Goal: Task Accomplishment & Management: Manage account settings

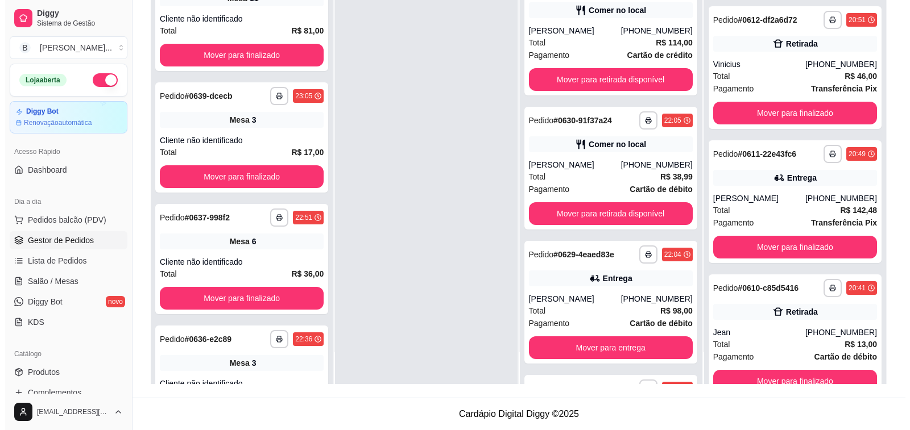
scroll to position [488, 0]
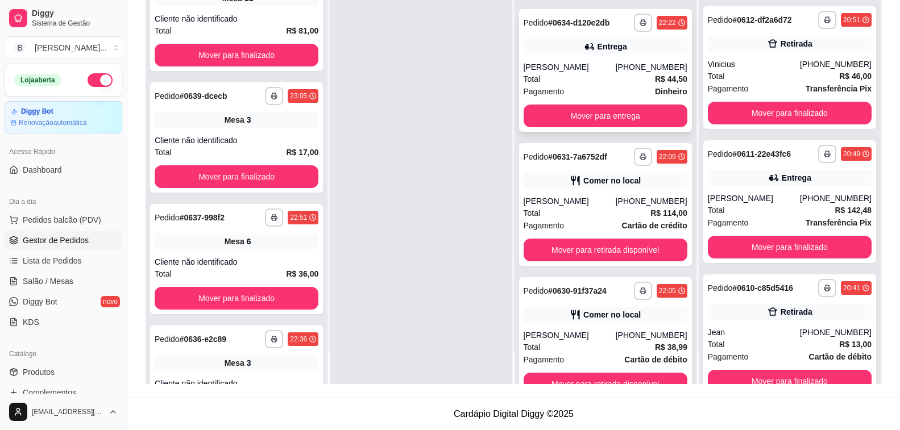
click at [562, 78] on div "Total R$ 44,50" at bounding box center [606, 79] width 164 height 13
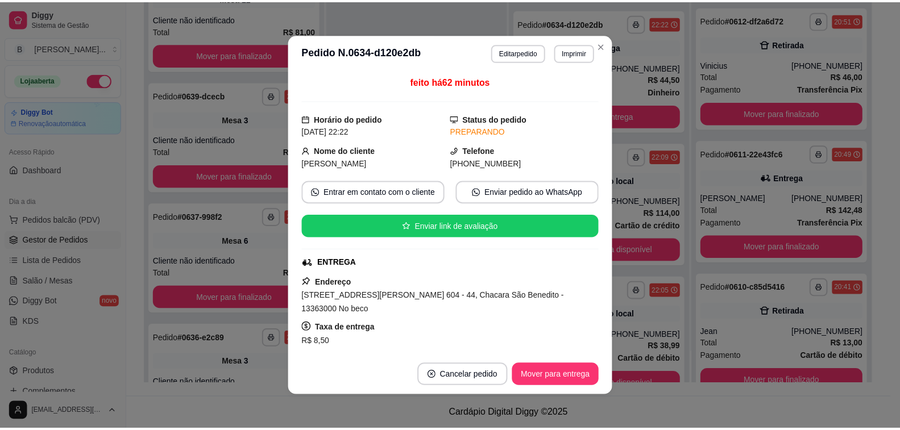
scroll to position [114, 0]
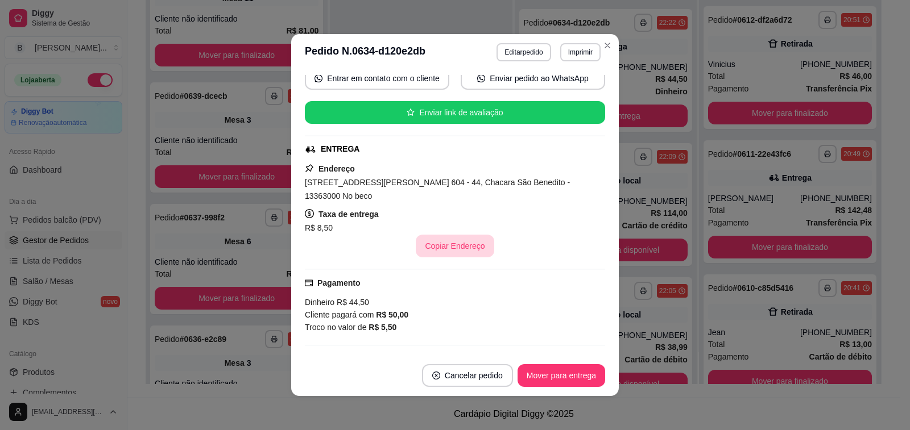
click at [441, 240] on button "Copiar Endereço" at bounding box center [455, 246] width 78 height 23
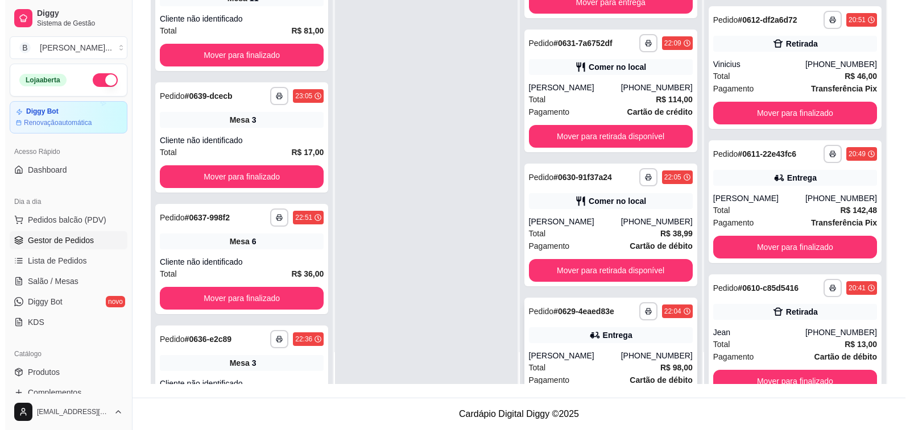
scroll to position [659, 0]
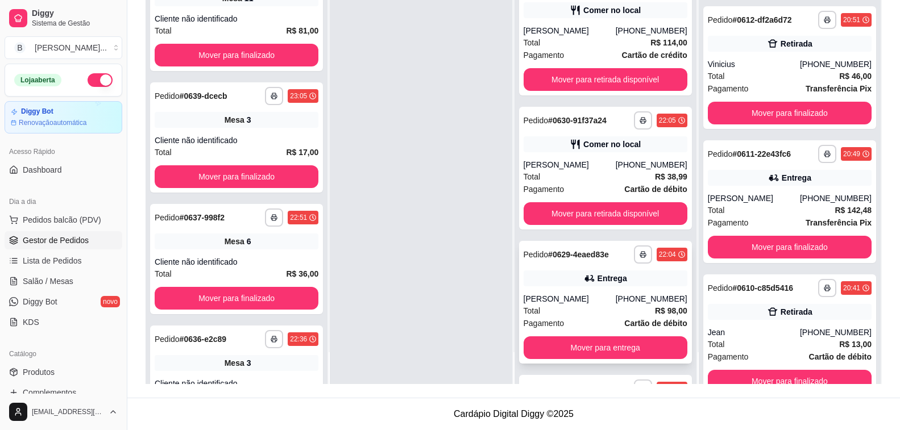
click at [602, 307] on div "Total R$ 98,00" at bounding box center [606, 311] width 164 height 13
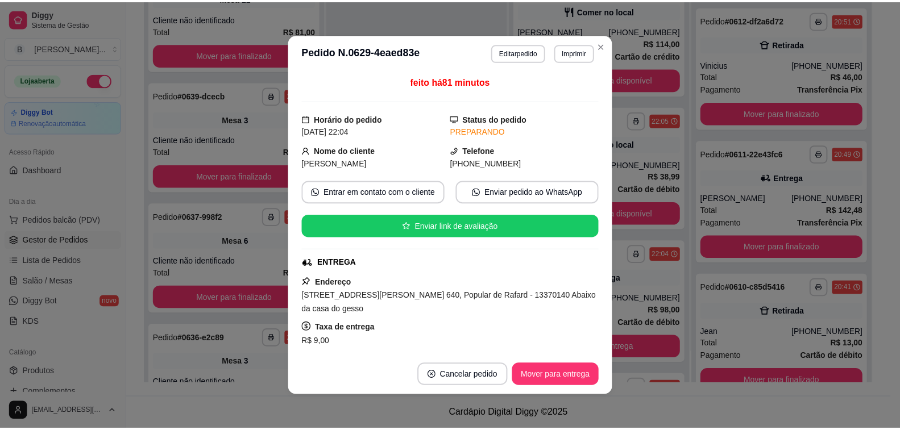
scroll to position [57, 0]
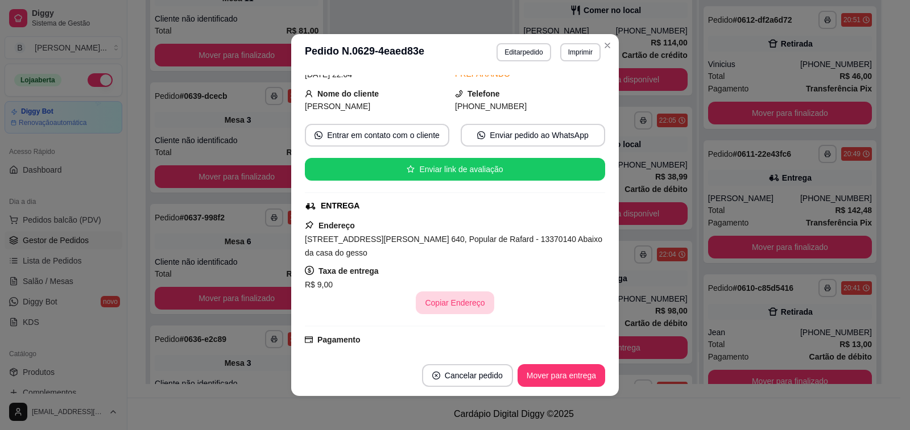
click at [445, 304] on button "Copiar Endereço" at bounding box center [455, 303] width 78 height 23
click at [557, 383] on button "Mover para entrega" at bounding box center [561, 376] width 85 height 22
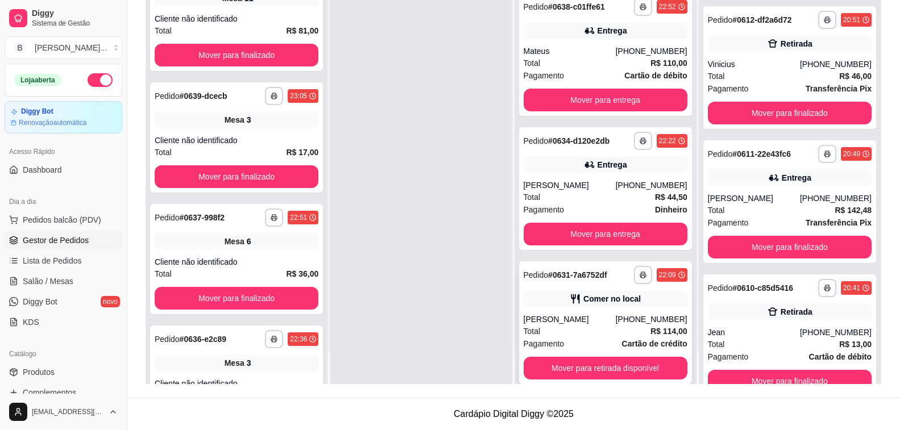
scroll to position [313, 0]
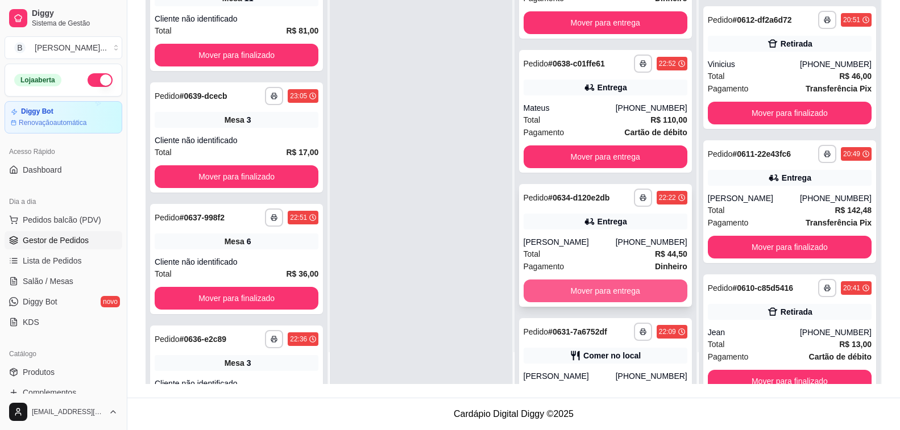
click at [594, 294] on button "Mover para entrega" at bounding box center [606, 291] width 164 height 23
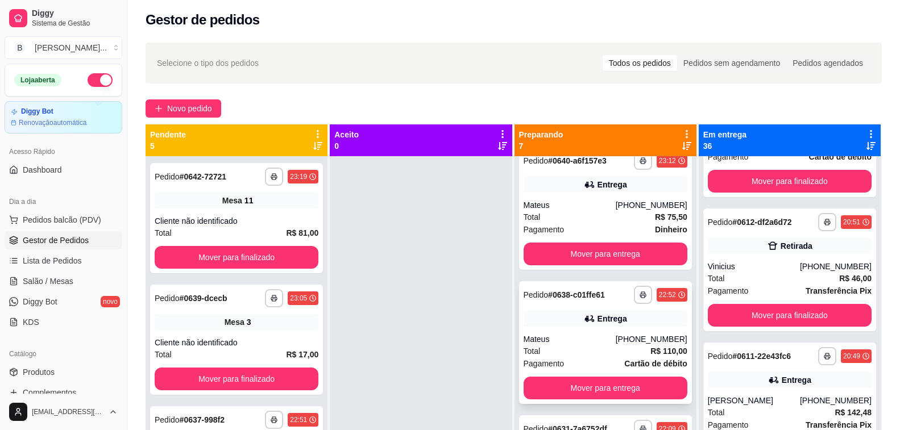
scroll to position [227, 0]
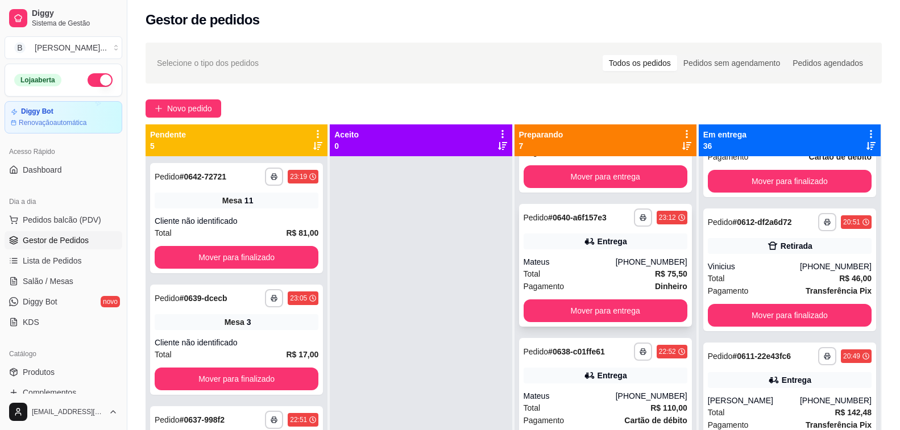
click at [574, 275] on div "Total R$ 75,50" at bounding box center [606, 274] width 164 height 13
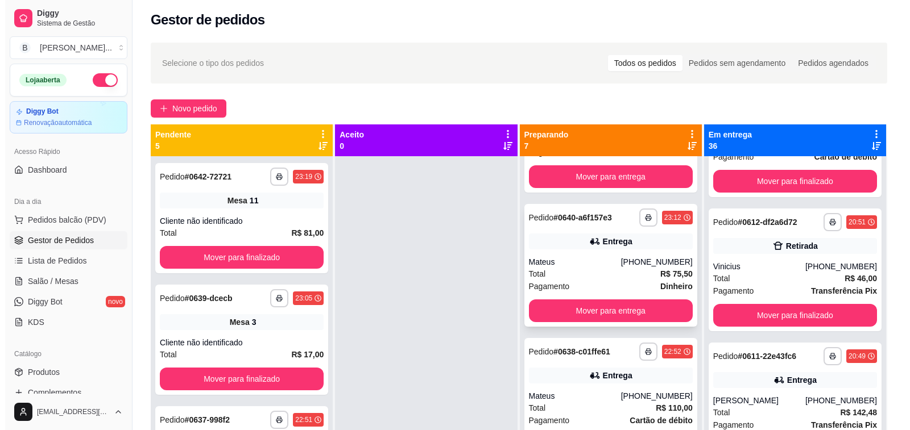
scroll to position [284, 0]
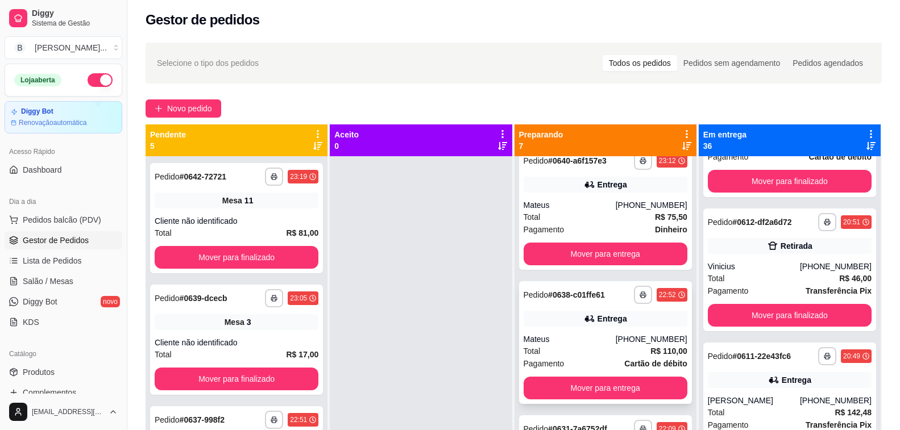
click at [572, 330] on div "**********" at bounding box center [605, 342] width 173 height 123
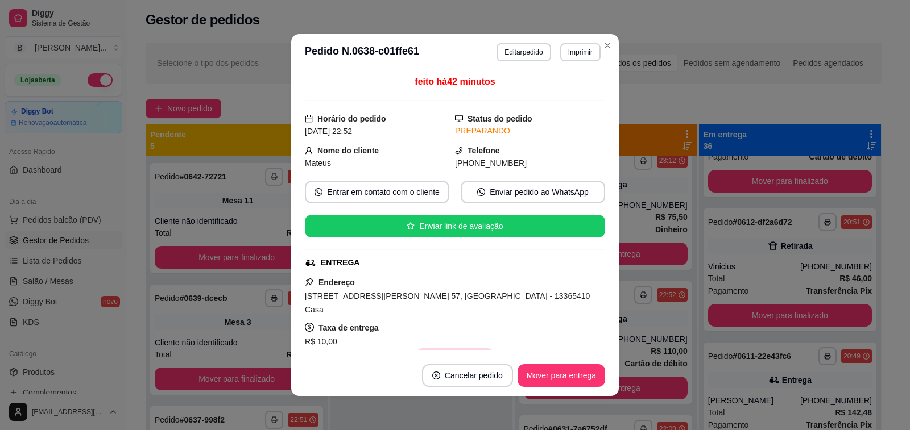
click at [470, 349] on button "Copiar Endereço" at bounding box center [455, 360] width 78 height 23
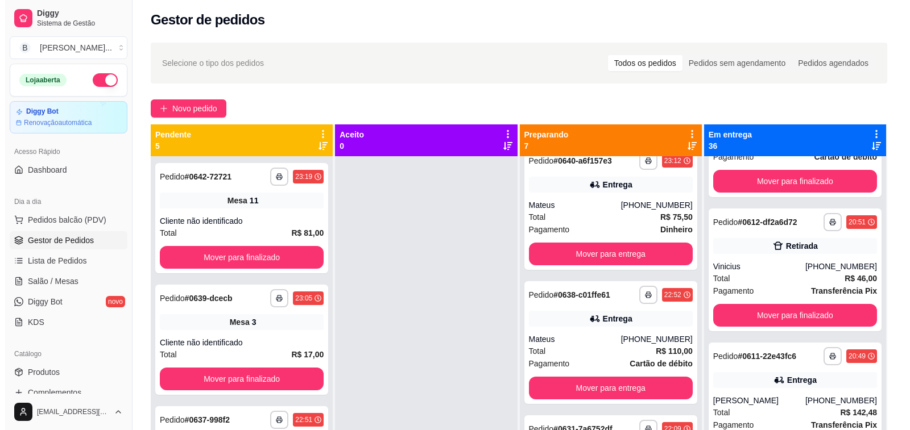
scroll to position [0, 0]
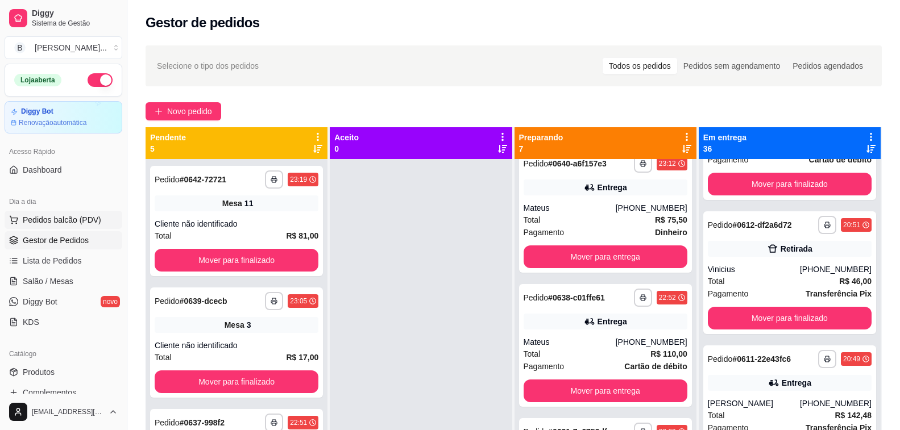
click at [67, 213] on button "Pedidos balcão (PDV)" at bounding box center [64, 220] width 118 height 18
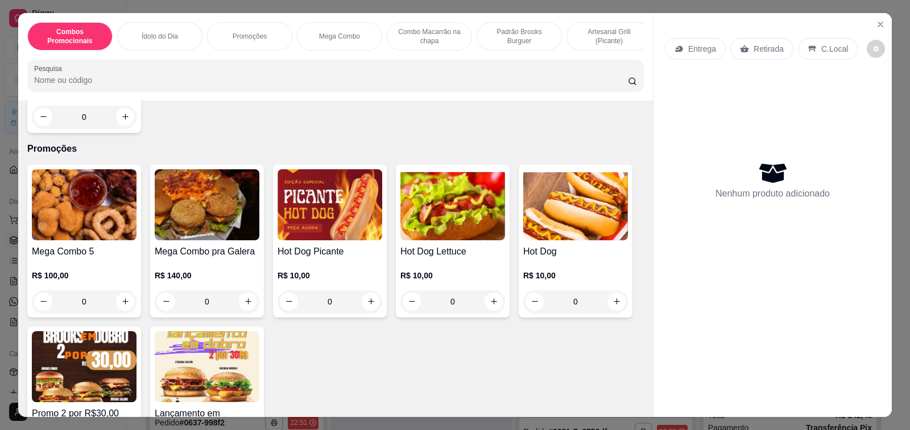
scroll to position [626, 0]
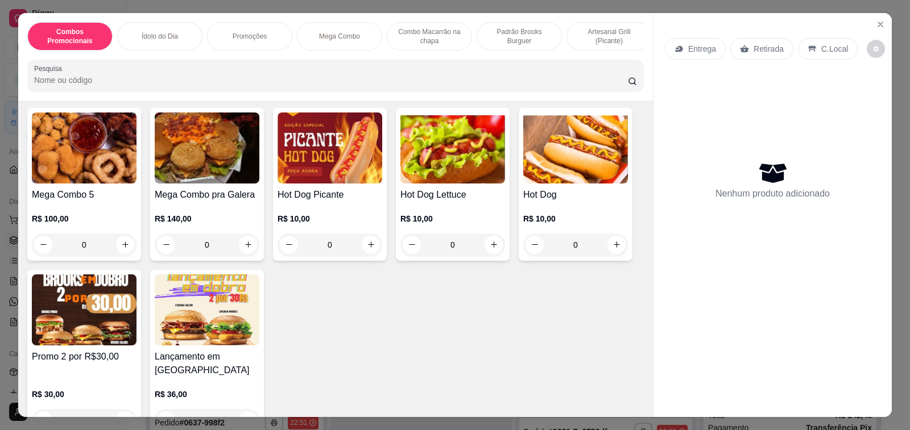
click at [79, 316] on img at bounding box center [84, 310] width 105 height 71
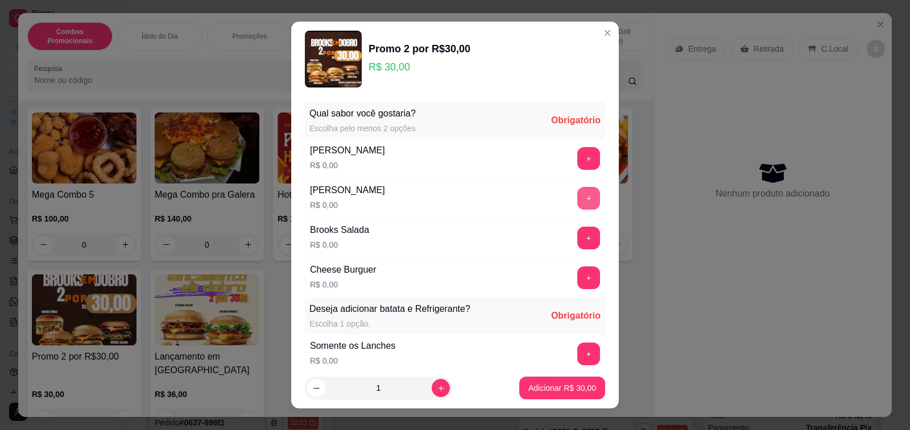
click at [577, 196] on button "+" at bounding box center [588, 198] width 23 height 23
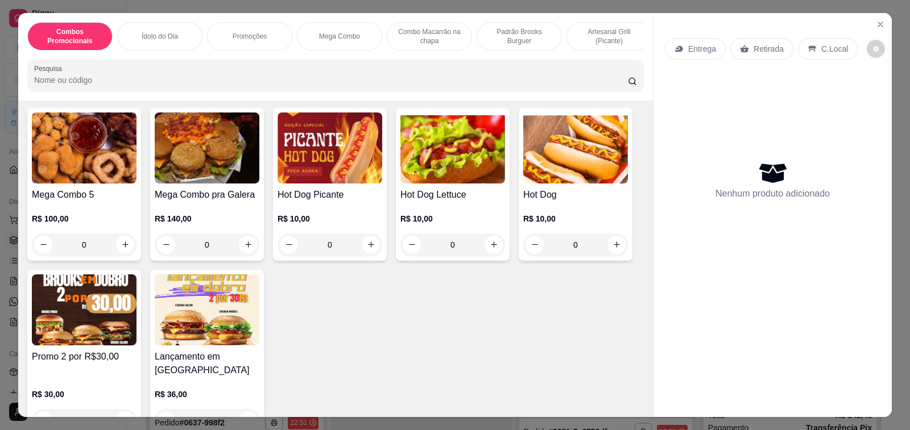
click at [74, 313] on img at bounding box center [84, 310] width 105 height 71
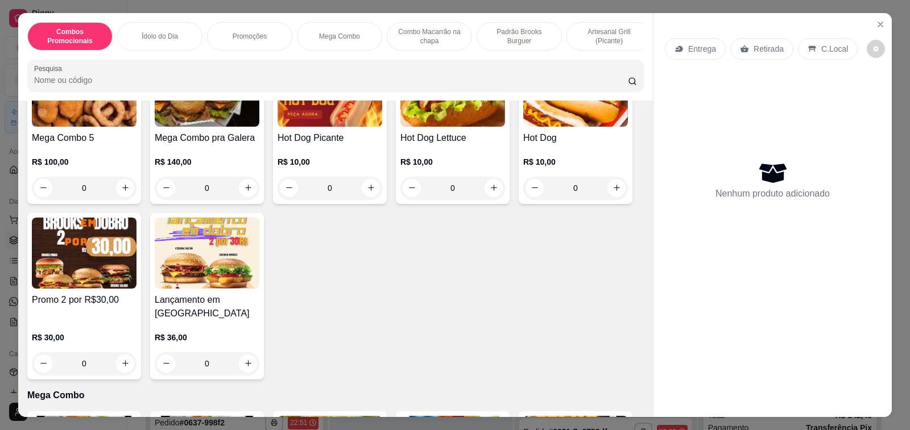
click at [84, 303] on h4 "Promo 2 por R$30,00" at bounding box center [84, 300] width 105 height 14
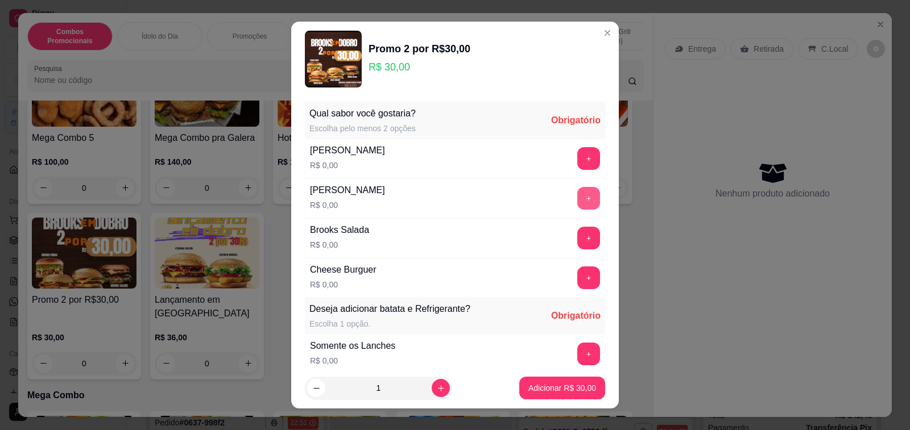
click at [577, 196] on button "+" at bounding box center [588, 198] width 23 height 23
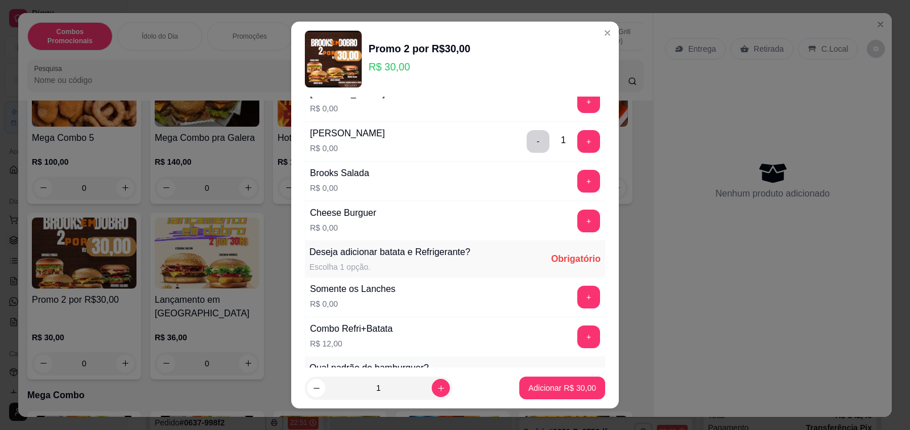
scroll to position [0, 0]
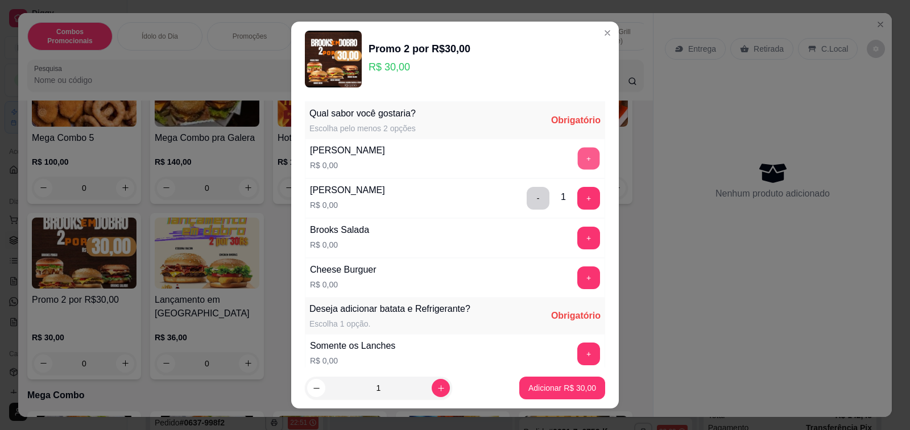
click at [578, 161] on button "+" at bounding box center [589, 158] width 22 height 22
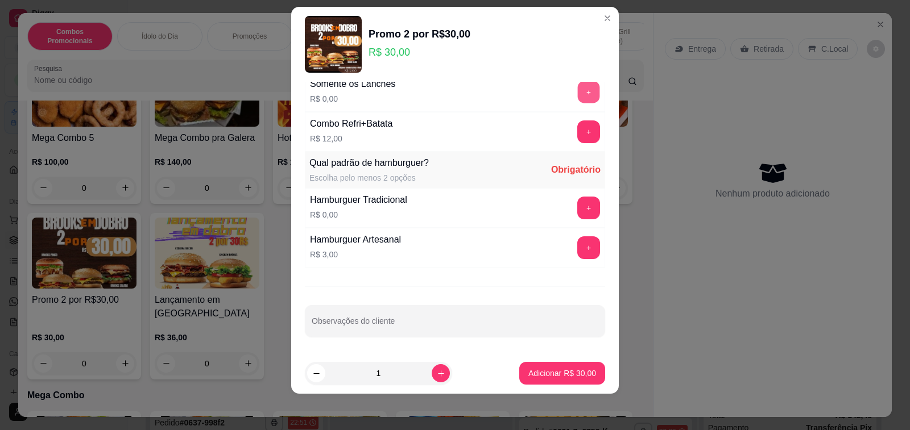
click at [578, 96] on button "+" at bounding box center [589, 92] width 22 height 22
click at [577, 205] on button "+" at bounding box center [588, 208] width 23 height 23
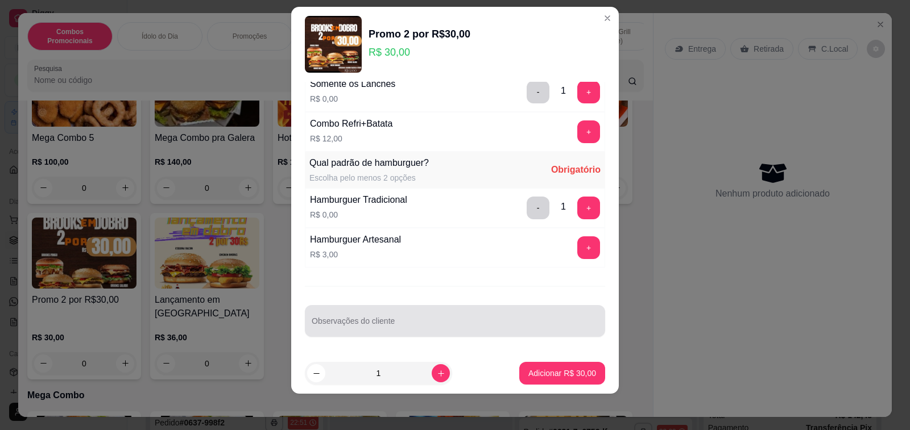
click at [444, 328] on input "Observações do cliente" at bounding box center [455, 325] width 287 height 11
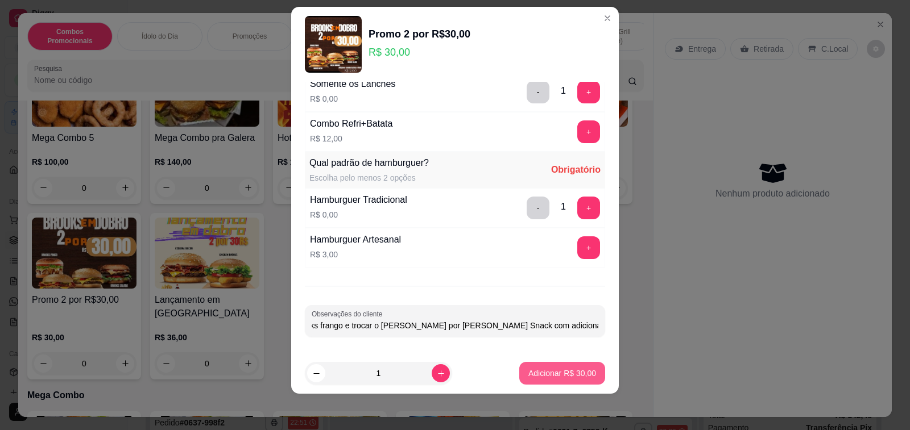
click at [571, 379] on p "Adicionar R$ 30,00" at bounding box center [562, 373] width 68 height 11
type input "Adicionar bacon no Brooks frango e trocar o [PERSON_NAME] por [PERSON_NAME] Sna…"
click at [577, 206] on button "+" at bounding box center [588, 208] width 23 height 23
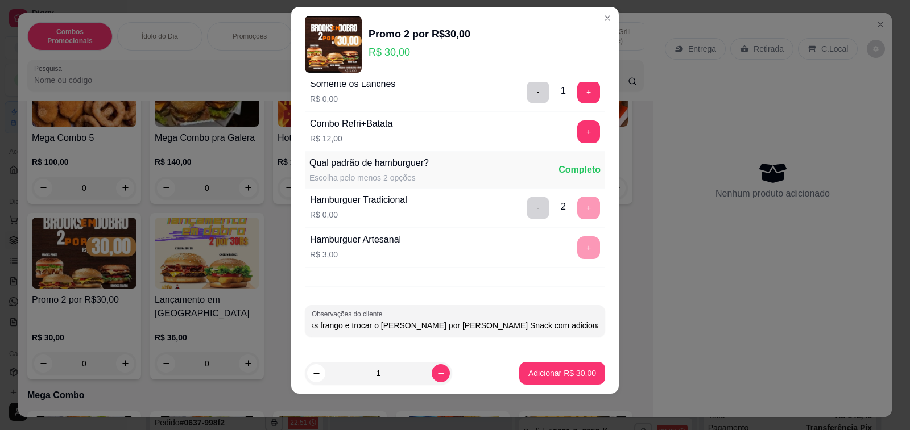
scroll to position [0, 0]
click at [552, 371] on p "Adicionar R$ 30,00" at bounding box center [562, 373] width 68 height 11
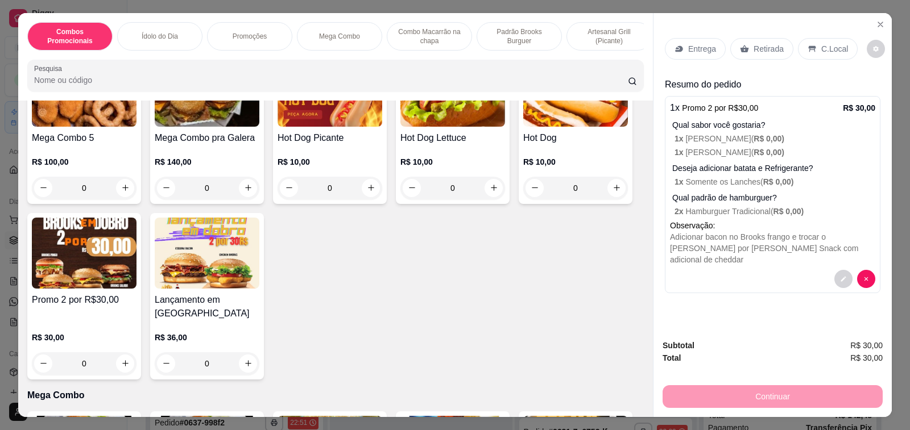
click at [103, 269] on img at bounding box center [84, 253] width 105 height 71
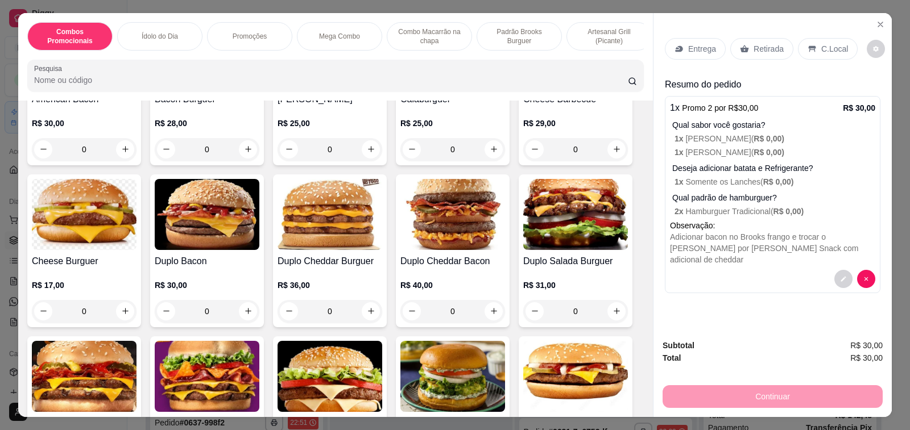
scroll to position [1422, 0]
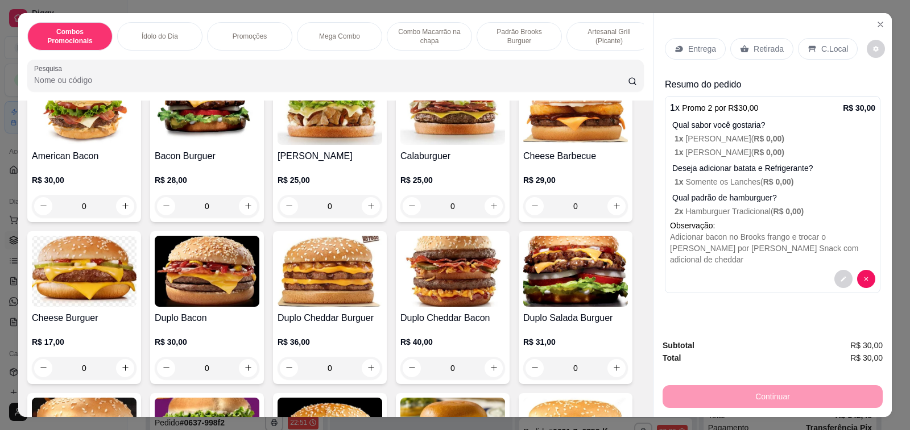
click at [299, 150] on h4 "[PERSON_NAME]" at bounding box center [330, 157] width 105 height 14
click at [840, 276] on icon "decrease-product-quantity" at bounding box center [843, 279] width 7 height 7
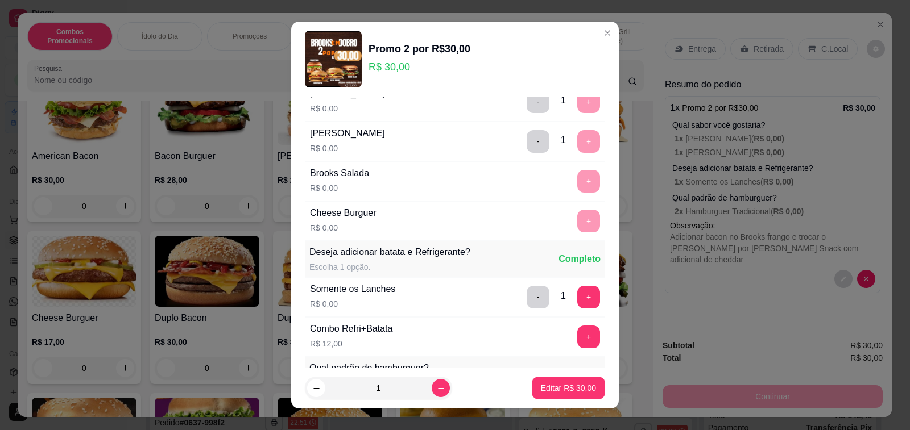
scroll to position [0, 0]
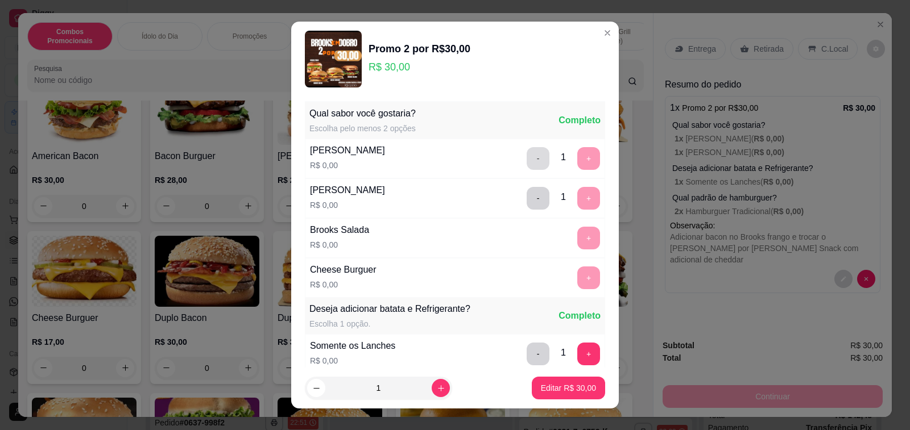
click at [527, 156] on button "-" at bounding box center [538, 158] width 23 height 23
click at [578, 233] on button "+" at bounding box center [589, 238] width 22 height 22
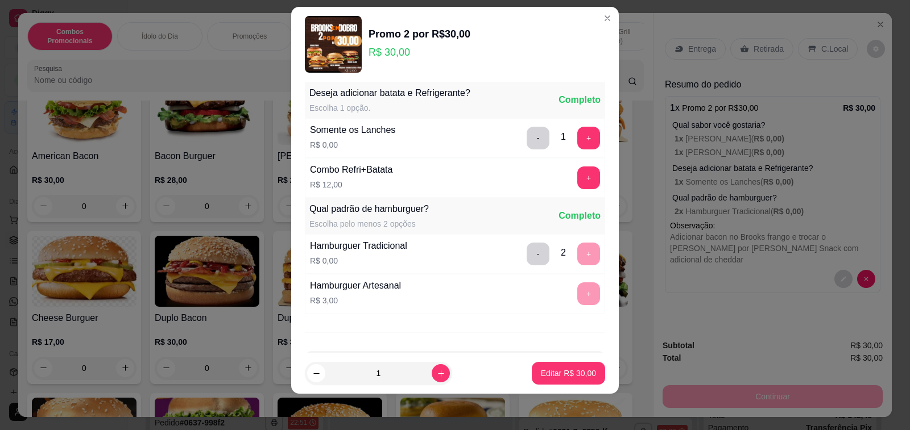
scroll to position [247, 0]
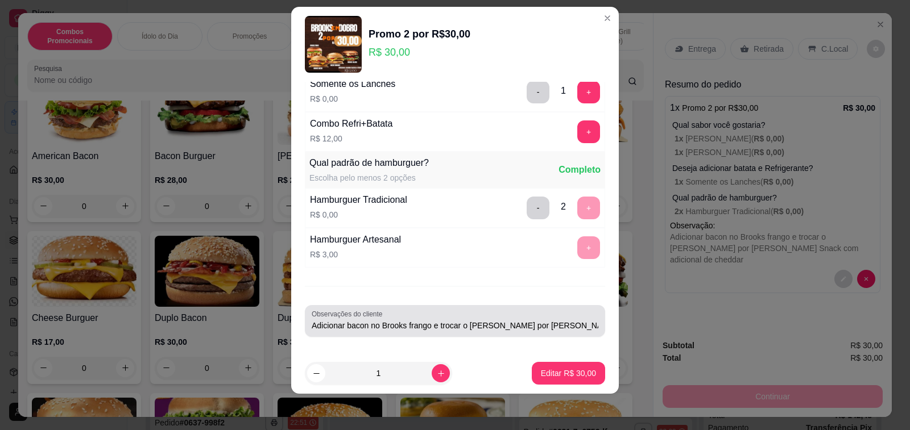
click at [571, 328] on input "Adicionar bacon no Brooks frango e trocar o [PERSON_NAME] por [PERSON_NAME] Sna…" at bounding box center [455, 325] width 287 height 11
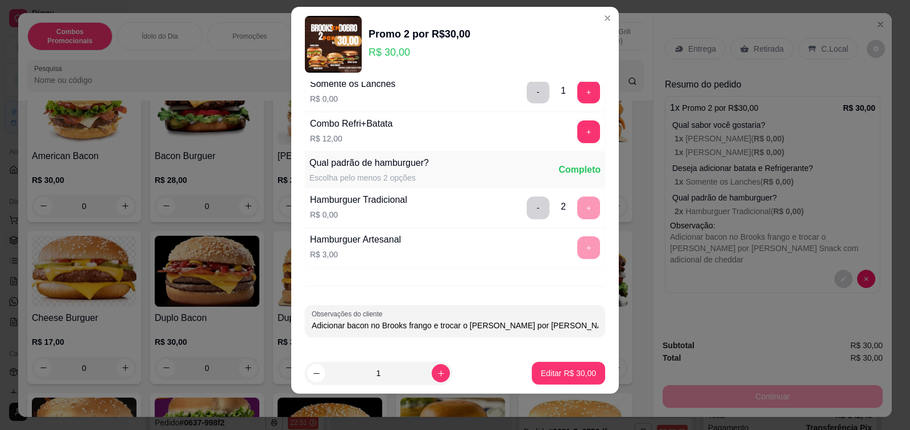
click at [573, 327] on input "Adicionar bacon no Brooks frango e trocar o [PERSON_NAME] por [PERSON_NAME] Sna…" at bounding box center [455, 325] width 287 height 11
drag, startPoint x: 573, startPoint y: 327, endPoint x: 367, endPoint y: 325, distance: 205.9
click at [367, 325] on input "Adicionar bacon no Brooks frango e trocar o [PERSON_NAME] por [PERSON_NAME] Sna…" at bounding box center [455, 325] width 287 height 11
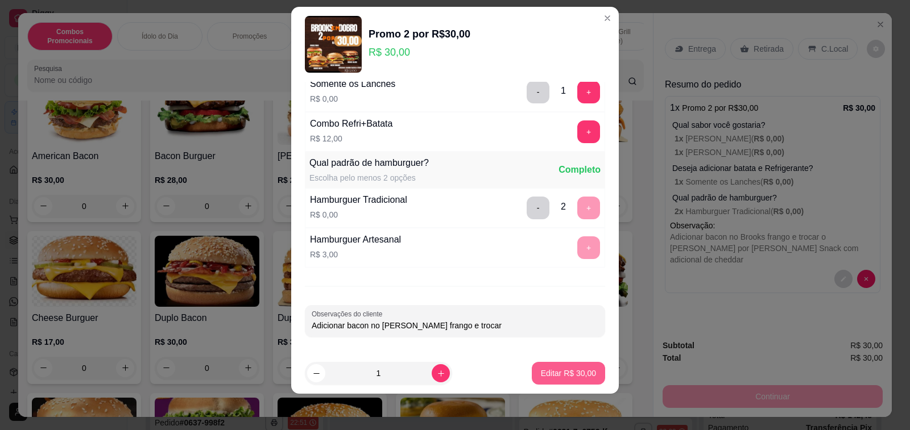
type input "Adicionar bacon no [PERSON_NAME] frango e trocar"
click at [566, 380] on button "Editar R$ 30,00" at bounding box center [568, 373] width 73 height 23
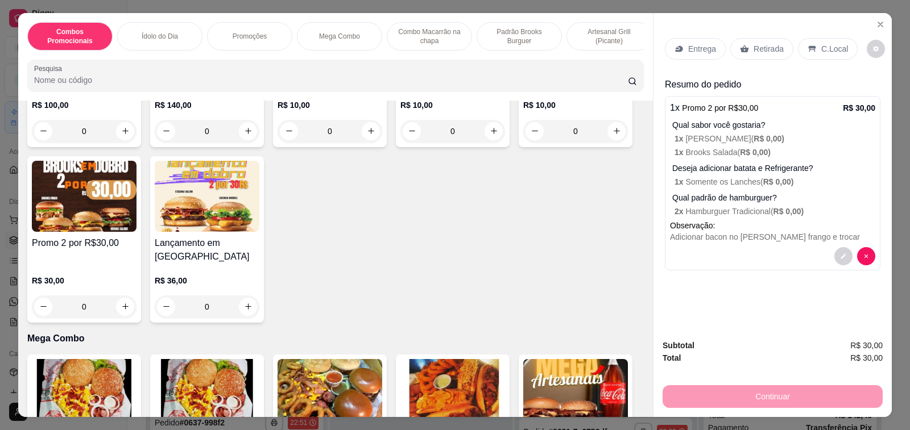
scroll to position [796, 0]
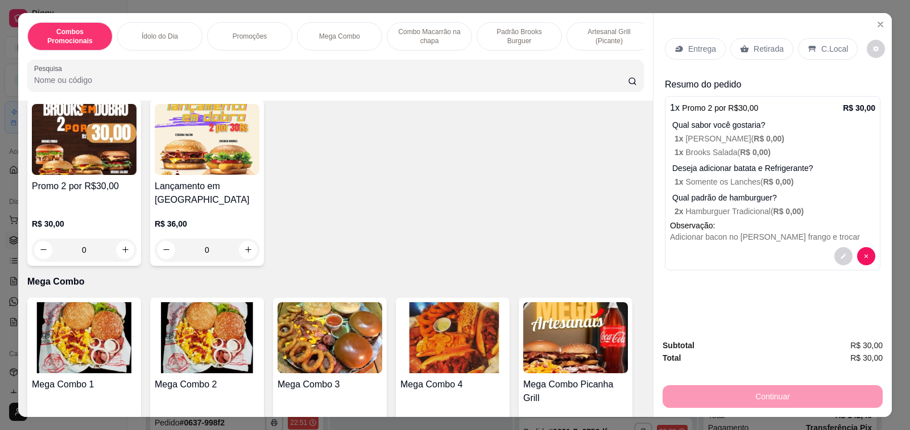
click at [92, 174] on img at bounding box center [84, 139] width 105 height 71
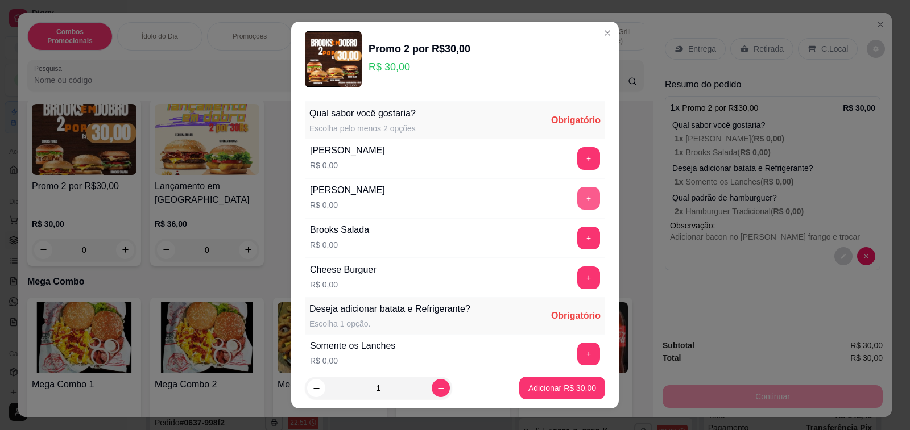
click at [577, 196] on button "+" at bounding box center [588, 198] width 23 height 23
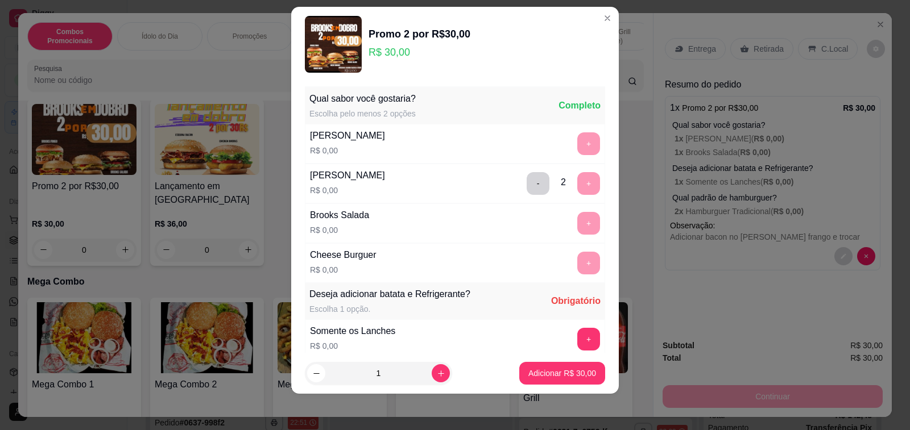
scroll to position [0, 0]
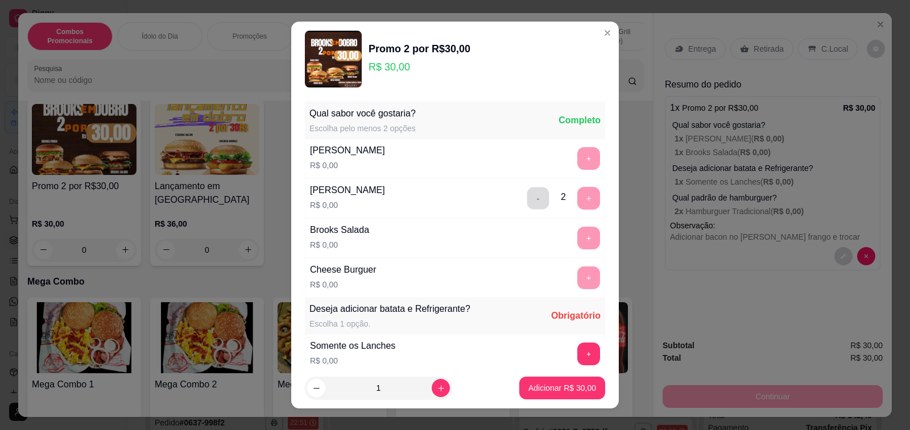
click at [527, 204] on button "-" at bounding box center [538, 198] width 22 height 22
click at [578, 159] on button "+" at bounding box center [589, 158] width 22 height 22
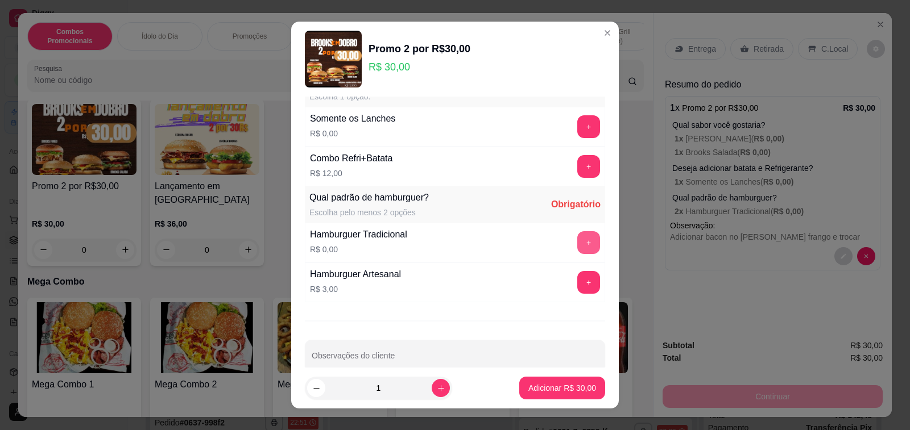
click at [577, 243] on button "+" at bounding box center [588, 242] width 23 height 23
click at [577, 246] on button "+" at bounding box center [588, 242] width 23 height 23
click at [577, 134] on button "+" at bounding box center [588, 126] width 23 height 23
click at [577, 135] on button "+" at bounding box center [588, 126] width 23 height 23
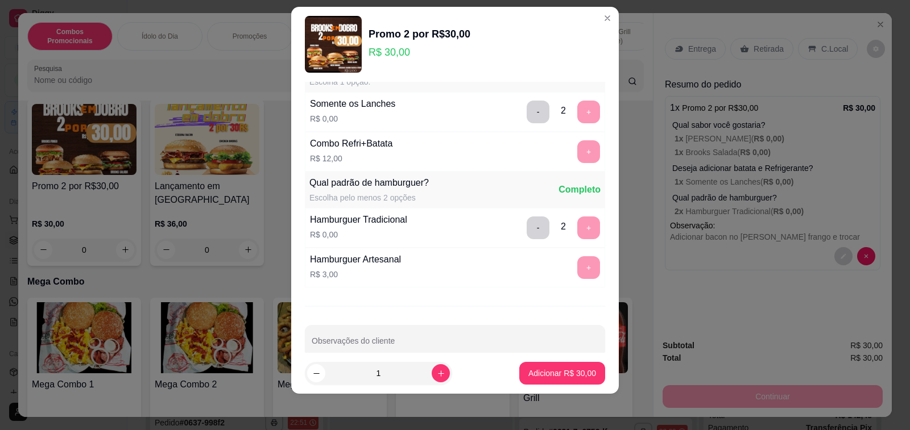
scroll to position [247, 0]
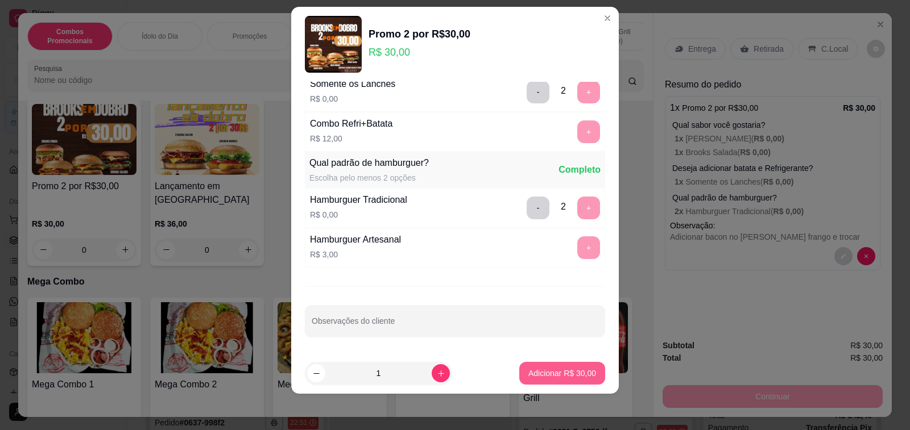
click at [568, 379] on p "Adicionar R$ 30,00" at bounding box center [562, 373] width 68 height 11
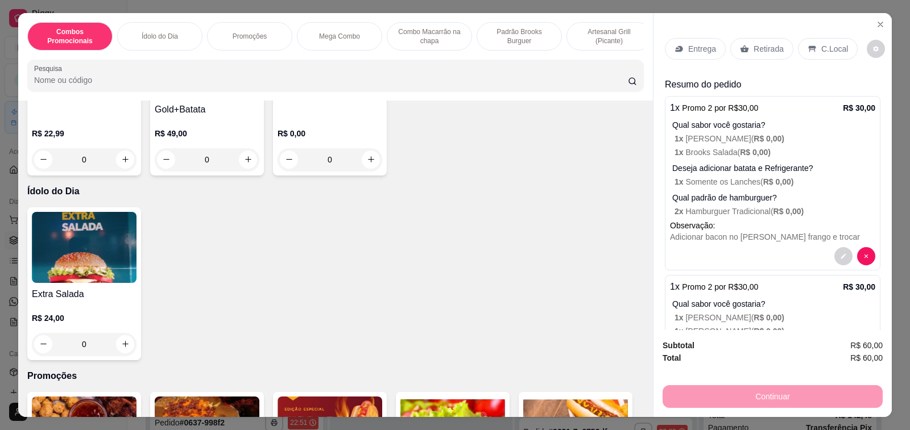
scroll to position [0, 0]
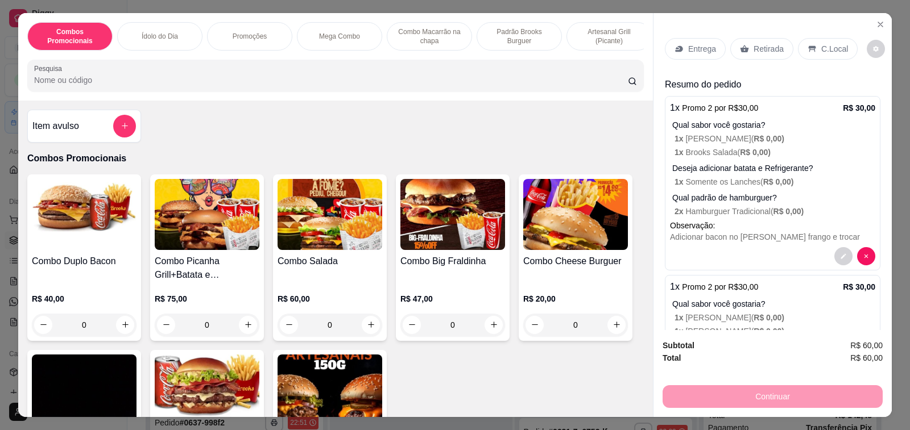
click at [64, 133] on h4 "Item avulso" at bounding box center [55, 126] width 47 height 14
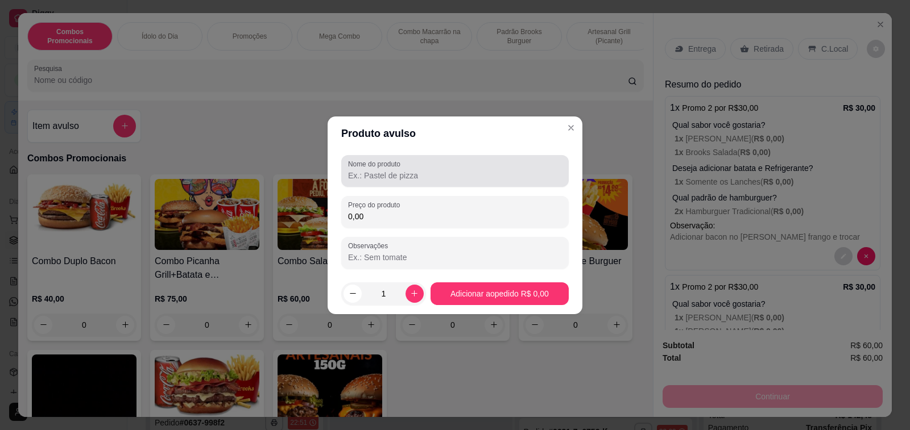
click at [452, 177] on input "Nome do produto" at bounding box center [455, 175] width 214 height 11
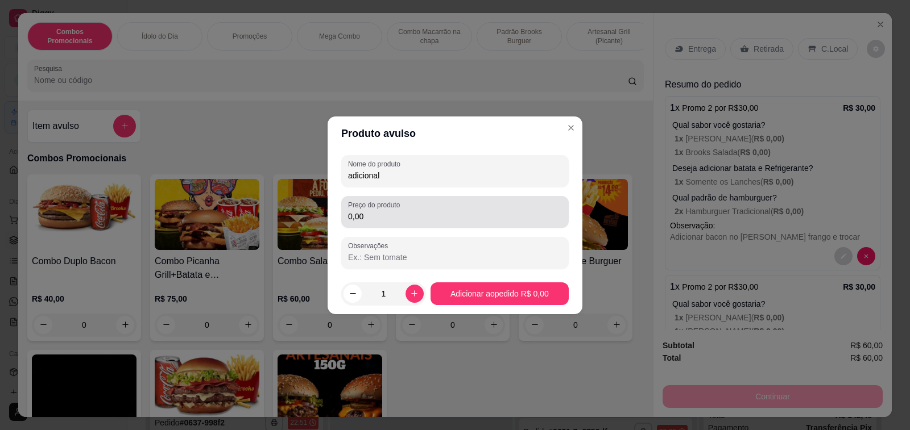
type input "adicional"
click at [441, 224] on div "Preço do produto 0,00" at bounding box center [454, 212] width 227 height 32
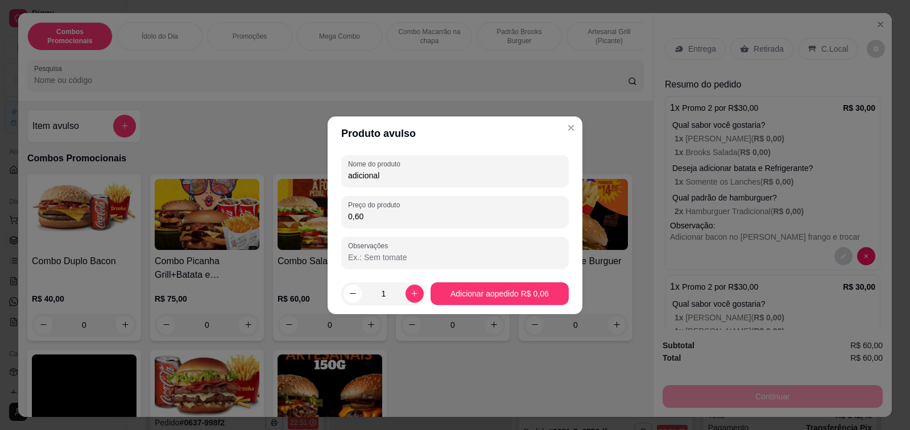
type input "6,00"
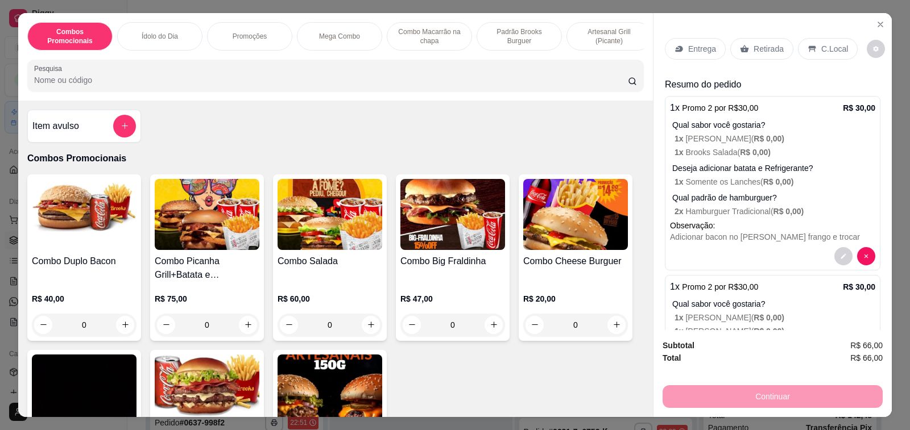
click at [756, 46] on p "Retirada" at bounding box center [768, 48] width 30 height 11
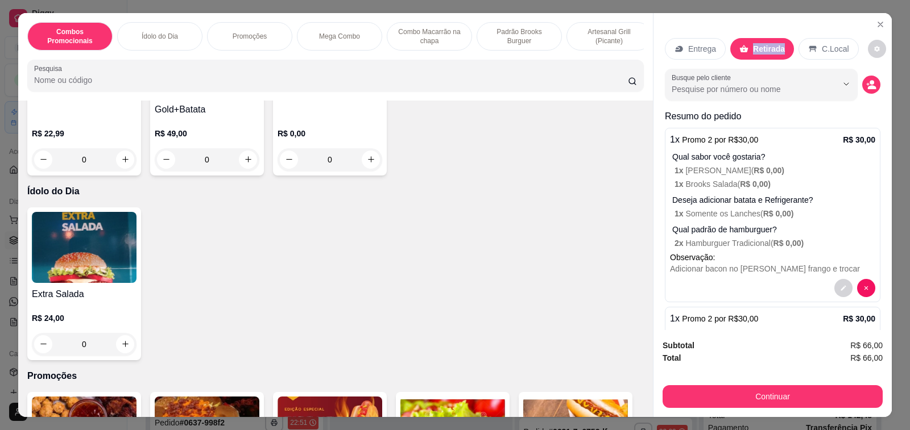
scroll to position [512, 0]
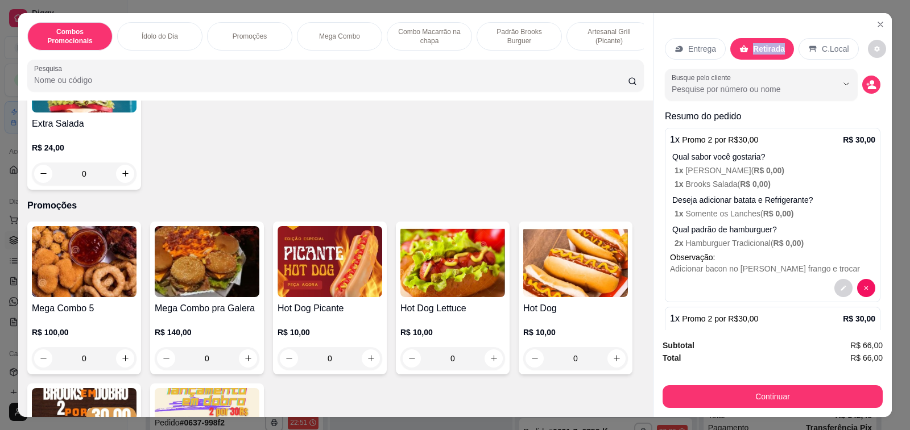
click at [831, 48] on p "C.Local" at bounding box center [835, 48] width 27 height 11
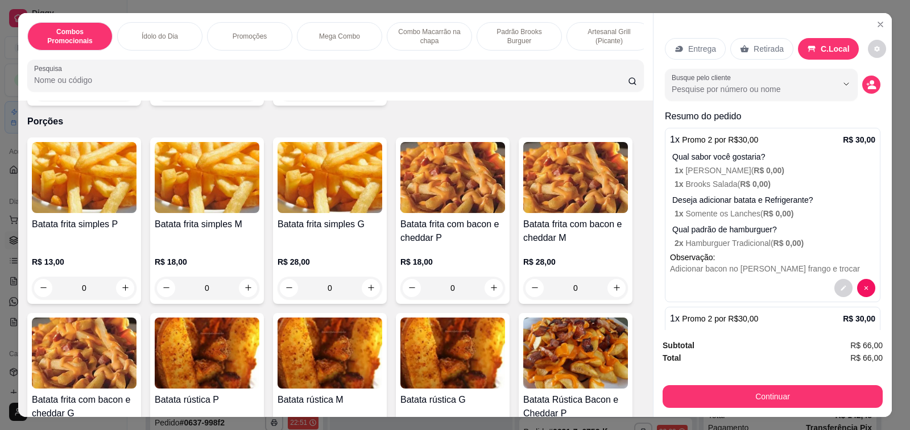
scroll to position [3582, 0]
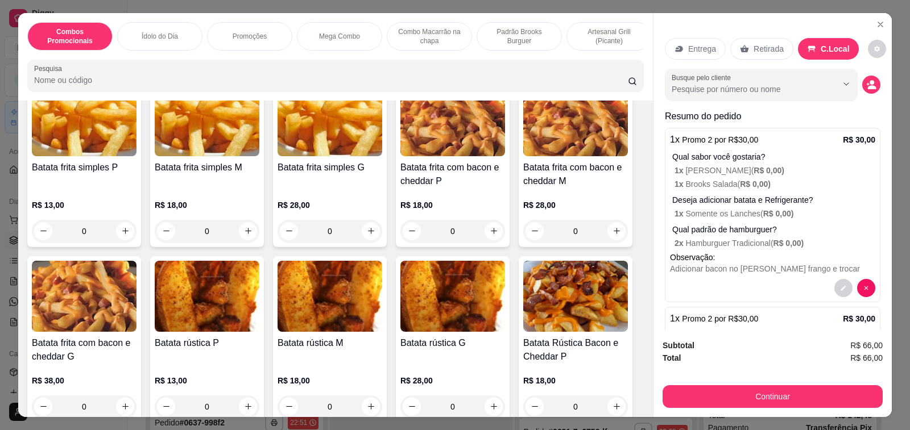
click at [577, 164] on h4 "Batata frita com bacon e cheddar M" at bounding box center [575, 174] width 105 height 27
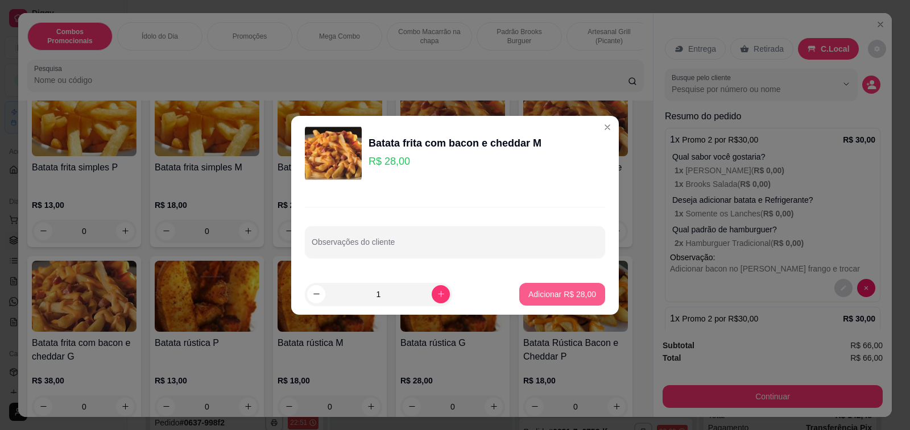
click at [539, 295] on p "Adicionar R$ 28,00" at bounding box center [562, 294] width 68 height 11
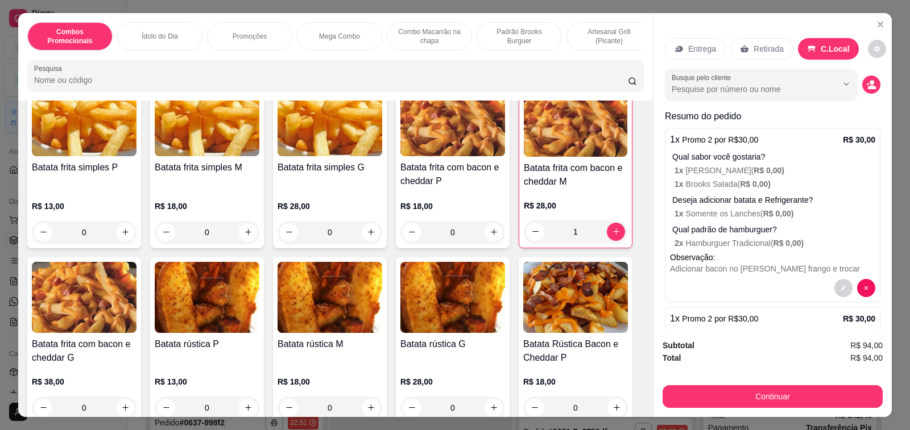
type input "1"
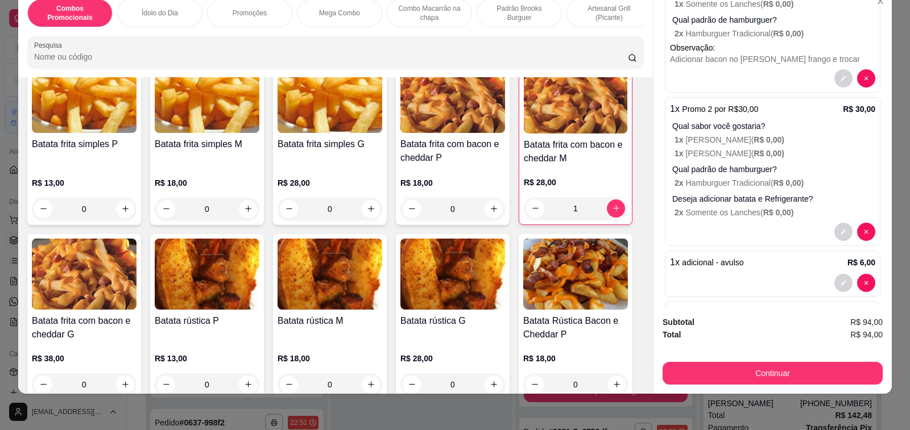
scroll to position [130, 0]
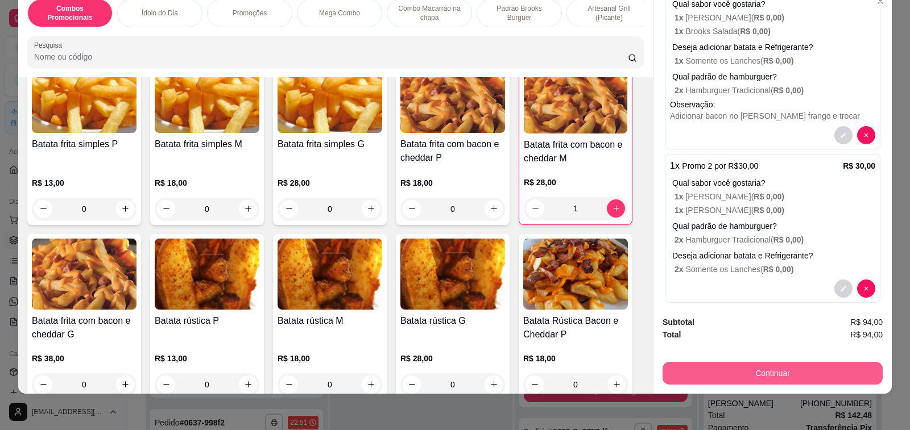
click at [727, 362] on button "Continuar" at bounding box center [772, 373] width 220 height 23
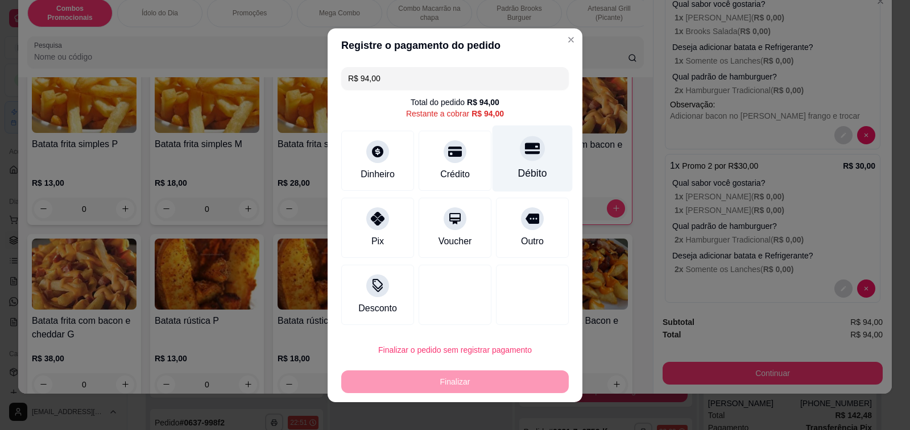
click at [514, 161] on div "Débito" at bounding box center [532, 158] width 80 height 67
type input "R$ 0,00"
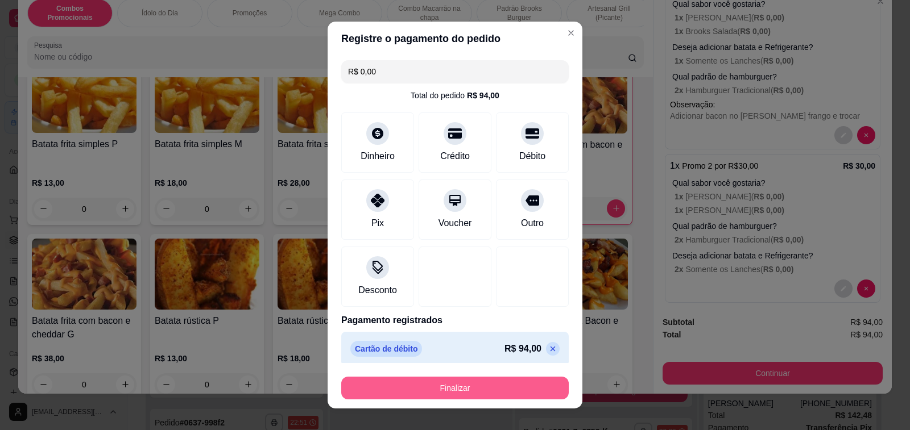
click at [463, 390] on button "Finalizar" at bounding box center [454, 388] width 227 height 23
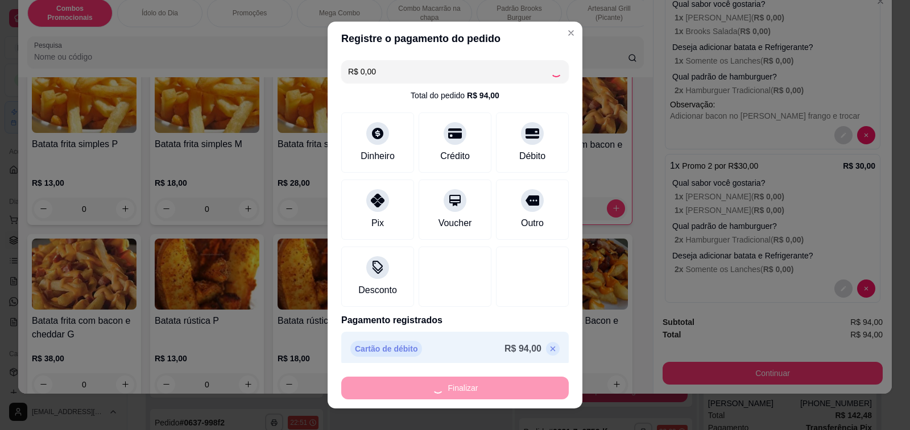
type input "0"
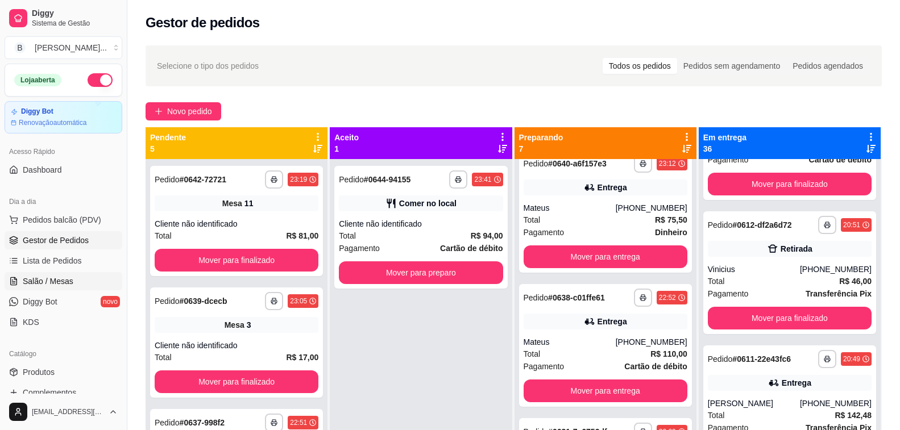
click at [56, 279] on span "Salão / Mesas" at bounding box center [48, 281] width 51 height 11
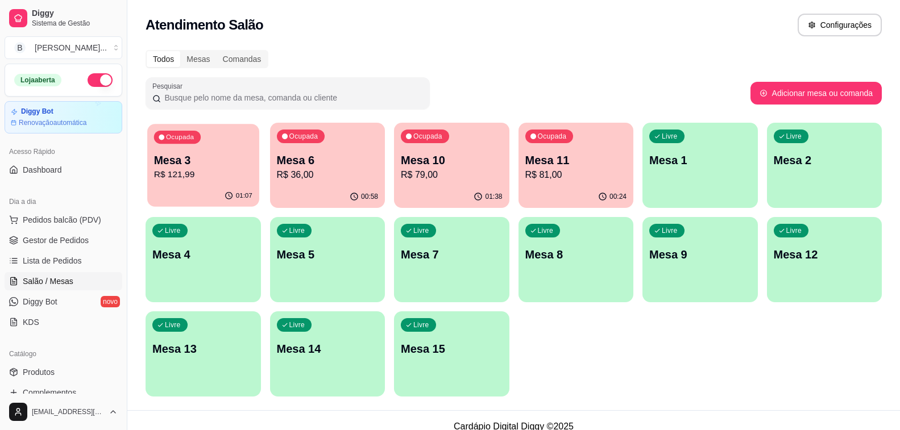
click at [198, 186] on div "01:07" at bounding box center [202, 196] width 111 height 22
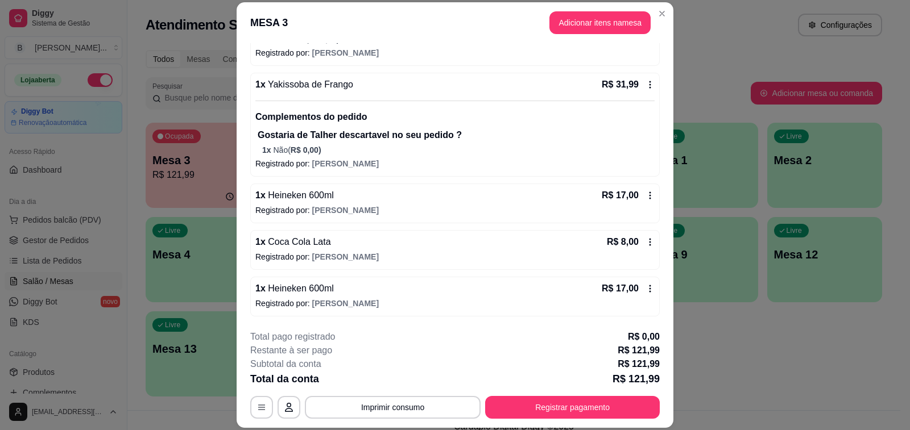
scroll to position [34, 0]
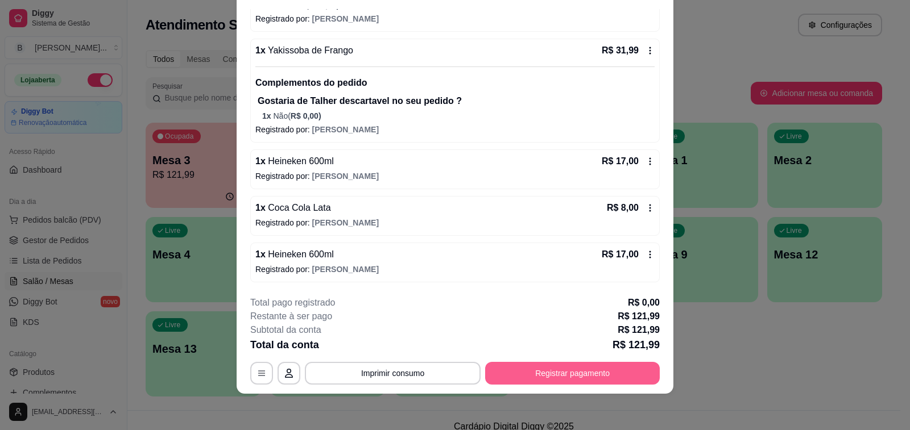
click at [527, 375] on button "Registrar pagamento" at bounding box center [572, 373] width 175 height 23
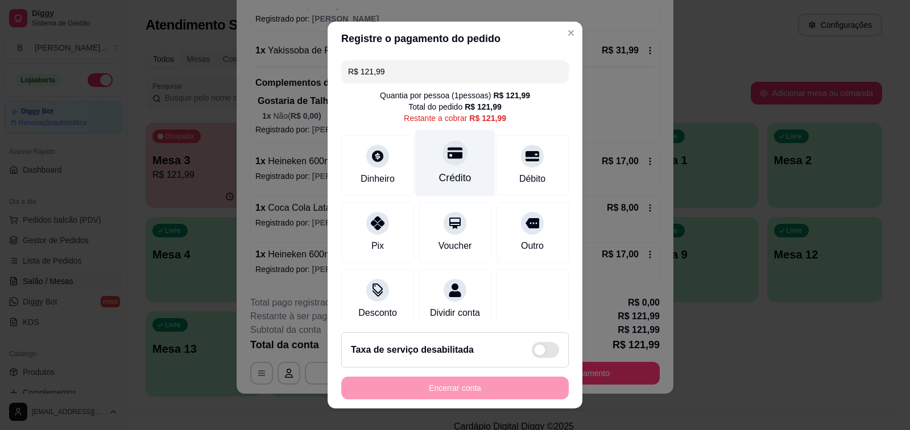
click at [439, 169] on div "Crédito" at bounding box center [455, 163] width 80 height 67
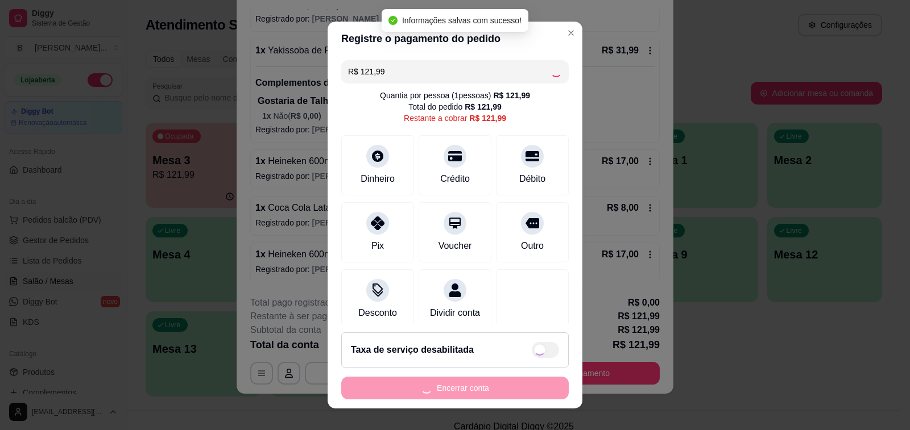
type input "R$ 0,00"
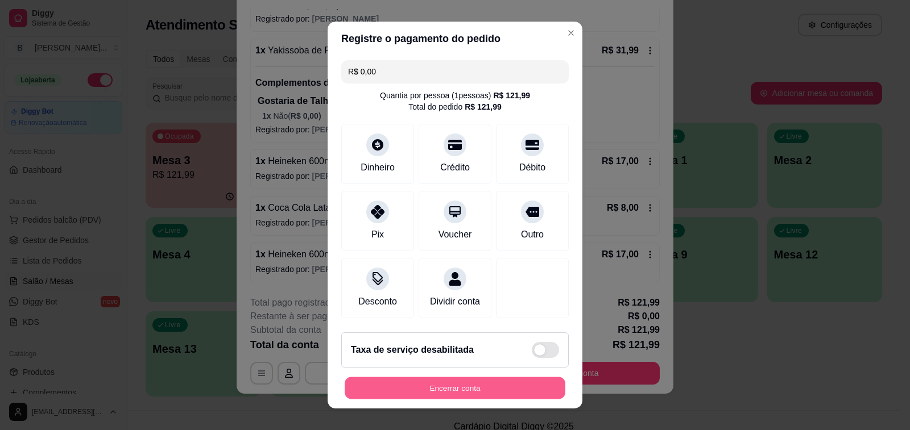
click at [503, 391] on button "Encerrar conta" at bounding box center [455, 389] width 221 height 22
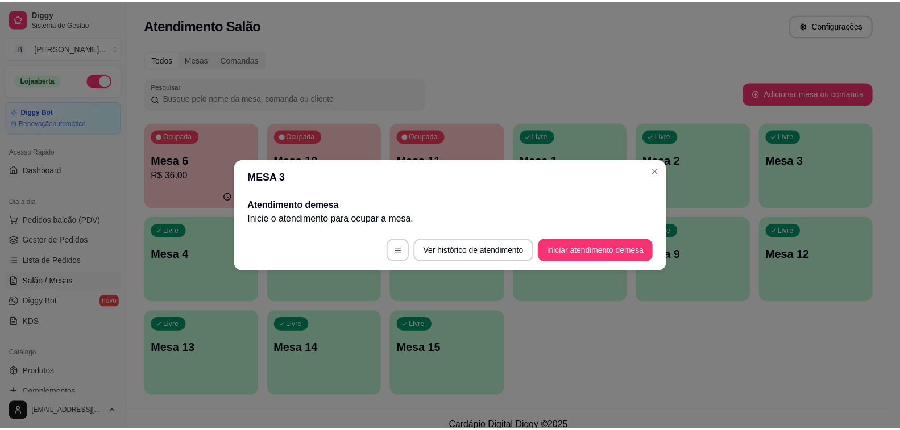
scroll to position [0, 0]
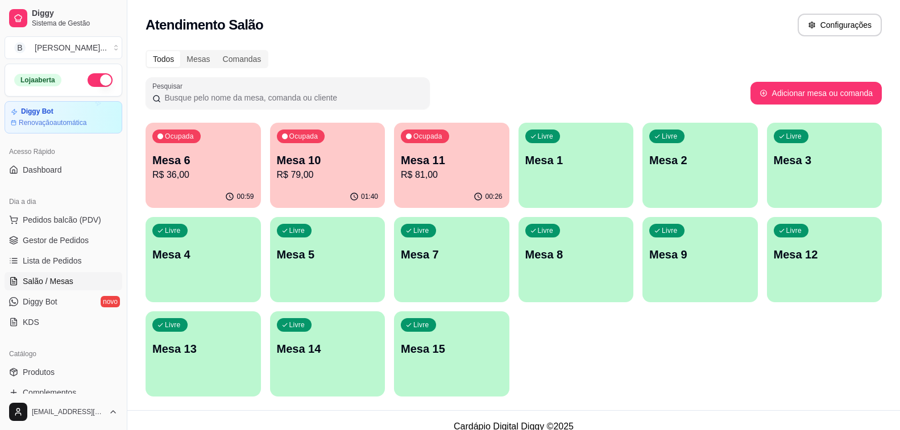
click at [438, 178] on p "R$ 81,00" at bounding box center [452, 175] width 102 height 14
click at [211, 172] on p "R$ 36,00" at bounding box center [203, 174] width 98 height 13
click at [72, 237] on span "Gestor de Pedidos" at bounding box center [56, 240] width 66 height 11
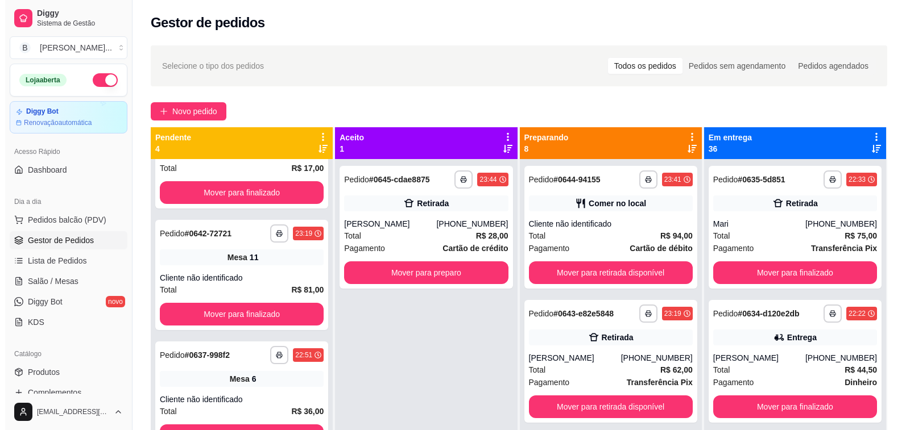
scroll to position [11, 0]
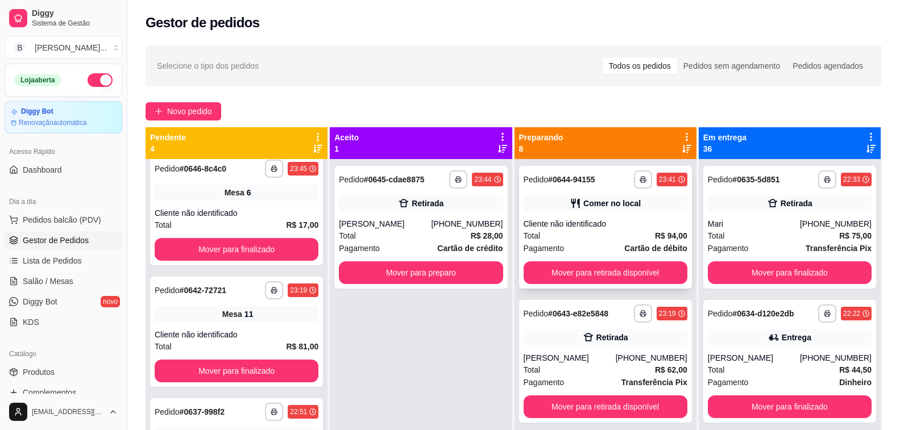
click at [578, 223] on div "Cliente não identificado" at bounding box center [606, 223] width 164 height 11
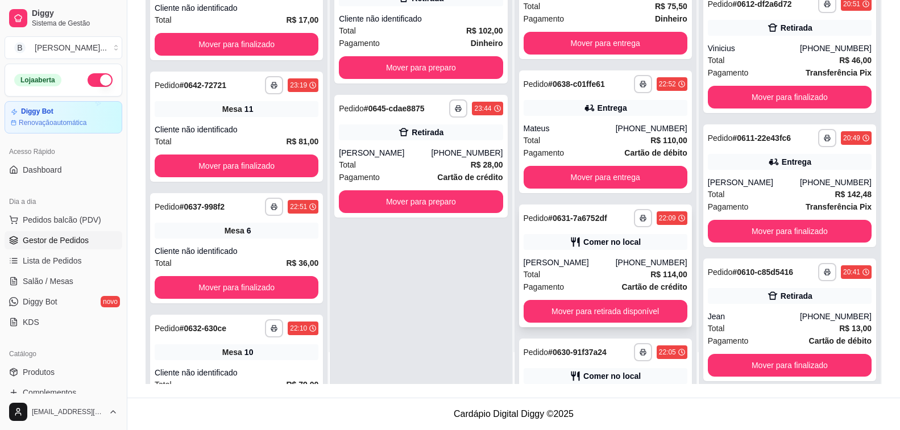
scroll to position [370, 0]
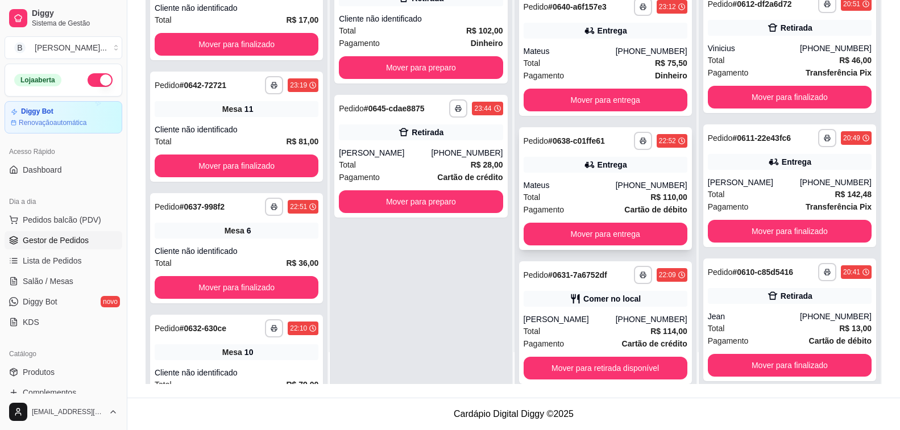
click at [590, 191] on div "Total R$ 110,00" at bounding box center [606, 197] width 164 height 13
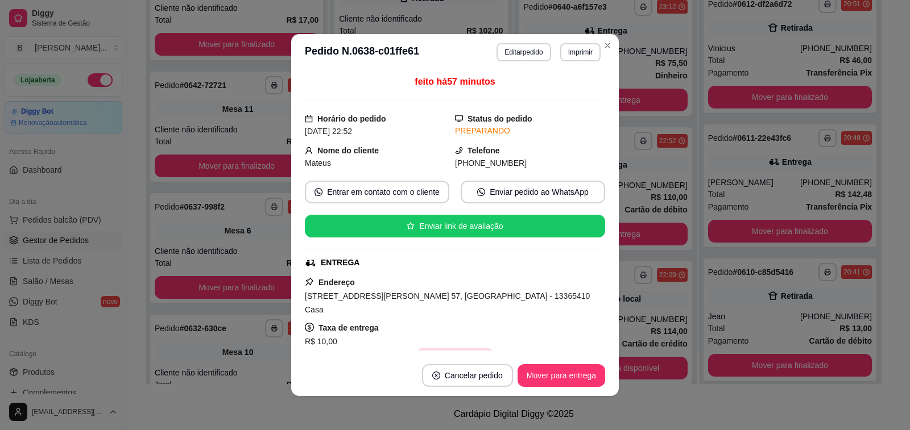
click at [462, 349] on button "Copiar Endereço" at bounding box center [455, 360] width 78 height 23
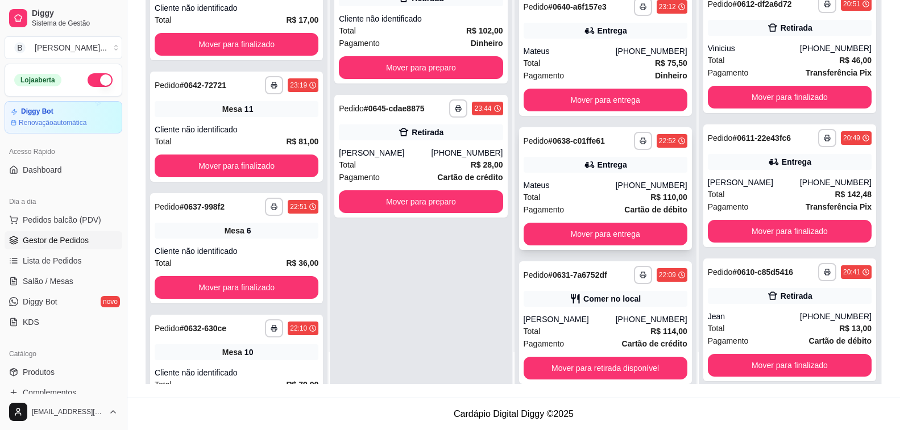
scroll to position [313, 0]
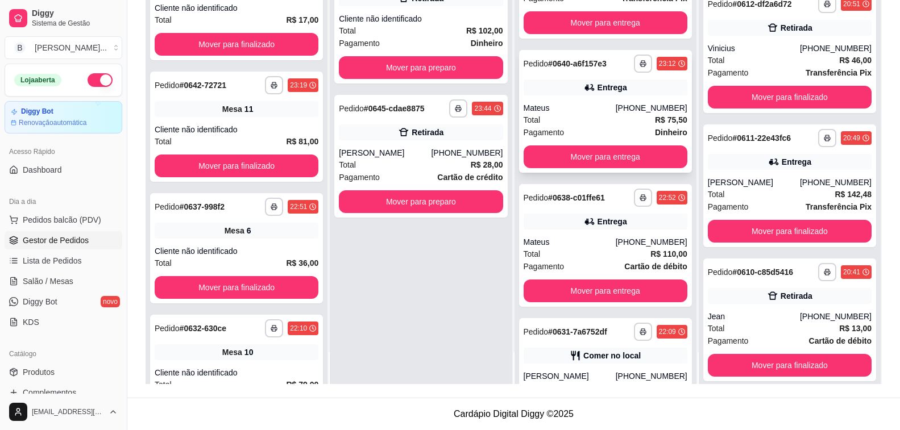
click at [552, 119] on div "Total R$ 75,50" at bounding box center [606, 120] width 164 height 13
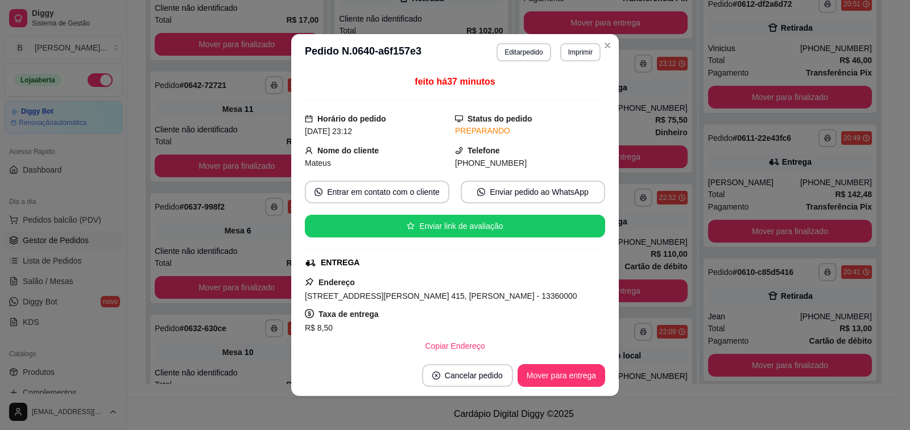
click at [436, 351] on div "feito há 37 minutos Horário do pedido 06/09/2025 23:12 Status do pedido PREPARA…" at bounding box center [455, 213] width 328 height 285
click at [434, 349] on button "Copiar Endereço" at bounding box center [455, 346] width 78 height 23
click at [564, 372] on button "Mover para entrega" at bounding box center [561, 376] width 85 height 22
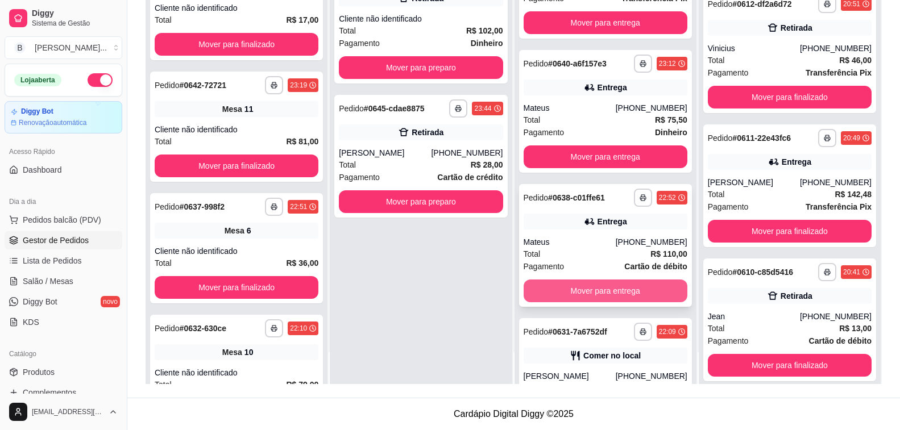
click at [640, 290] on button "Mover para entrega" at bounding box center [606, 291] width 164 height 23
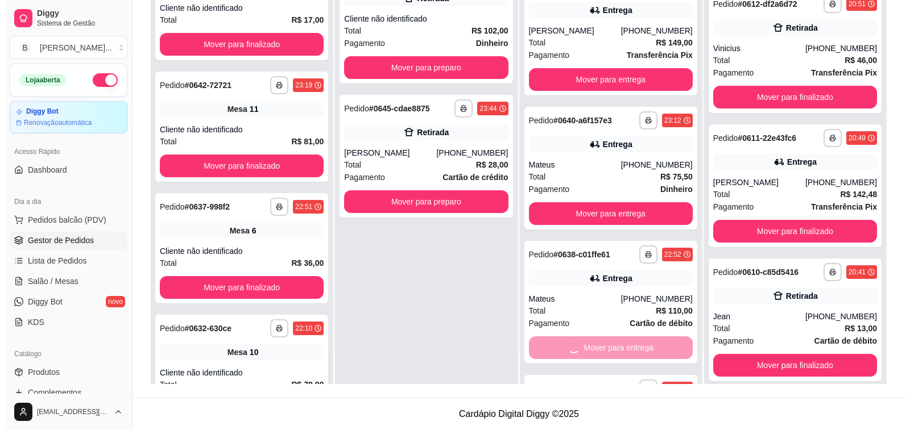
scroll to position [143, 0]
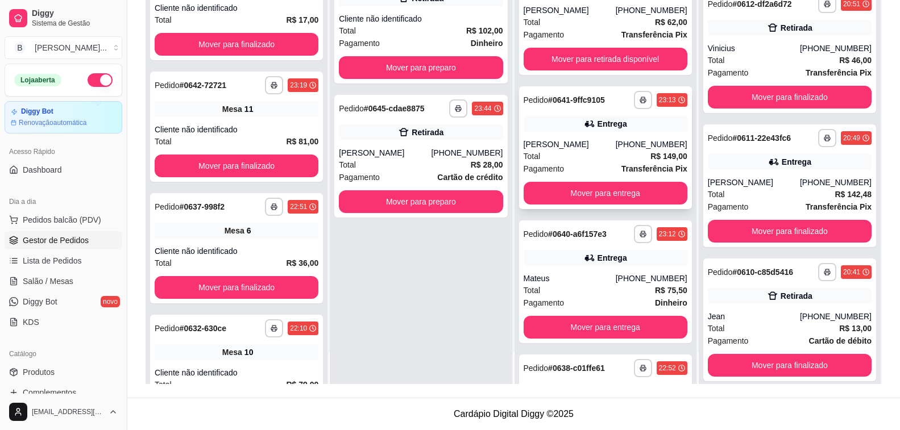
click at [590, 144] on div "Micael [PERSON_NAME]" at bounding box center [570, 144] width 92 height 11
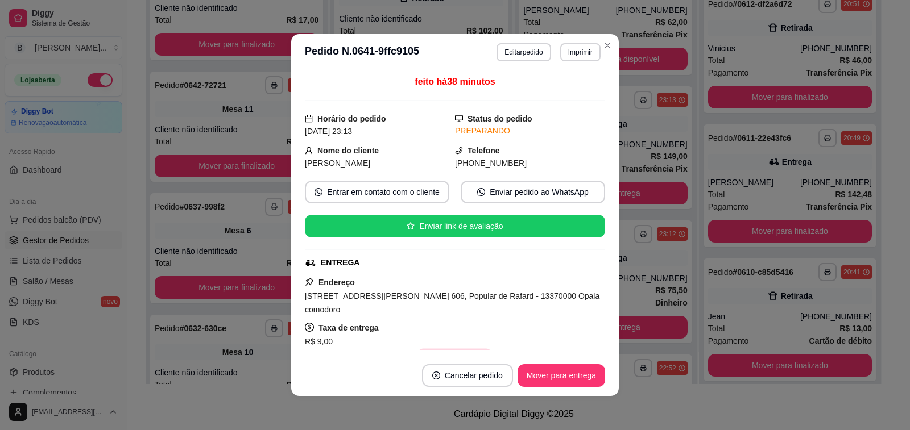
click at [445, 349] on button "Copiar Endereço" at bounding box center [455, 360] width 76 height 22
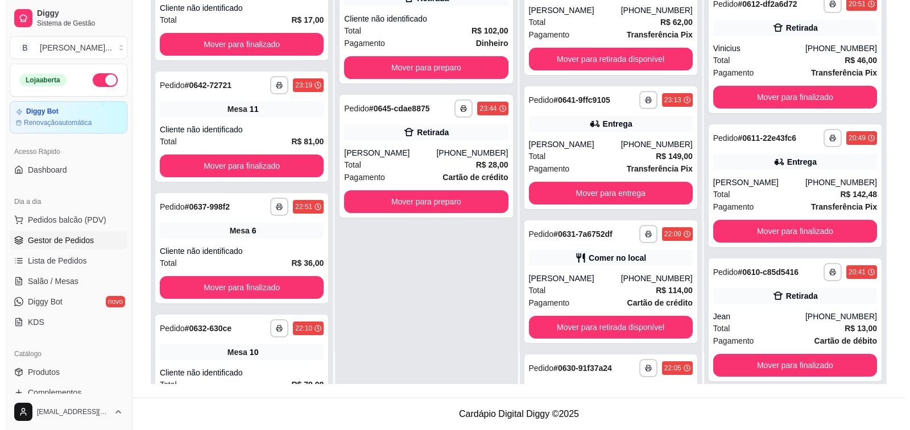
scroll to position [0, 0]
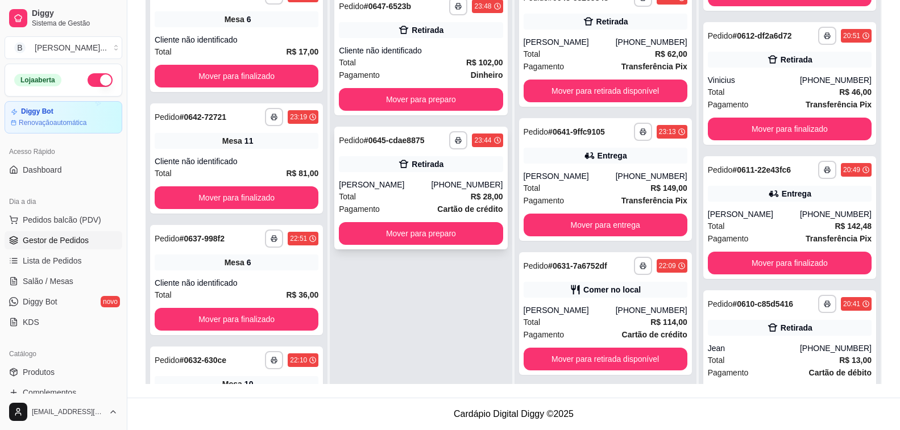
click at [368, 179] on div "Raissa Rossi" at bounding box center [385, 184] width 92 height 11
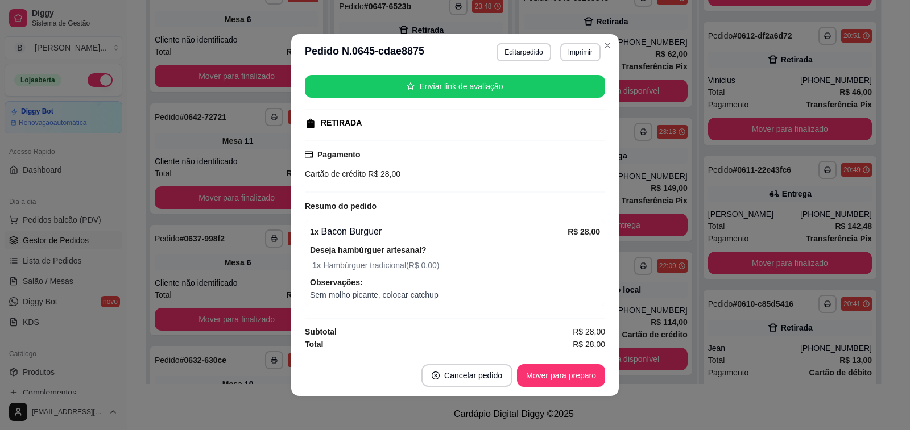
scroll to position [2, 0]
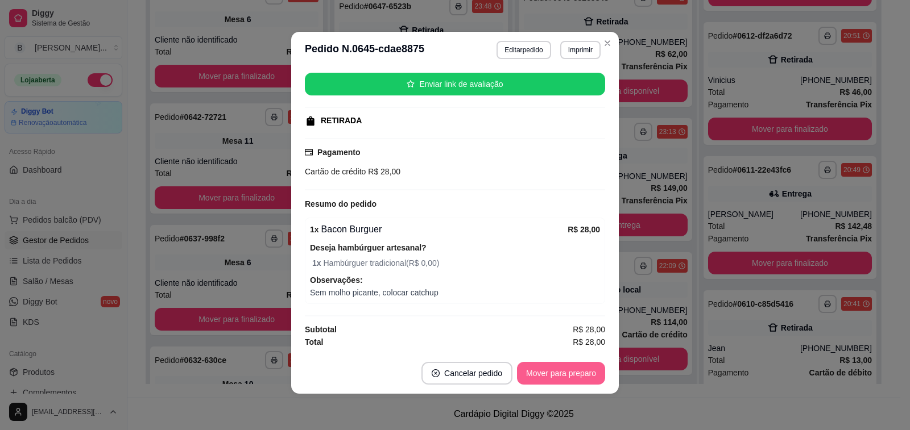
click at [548, 373] on button "Mover para preparo" at bounding box center [561, 373] width 88 height 23
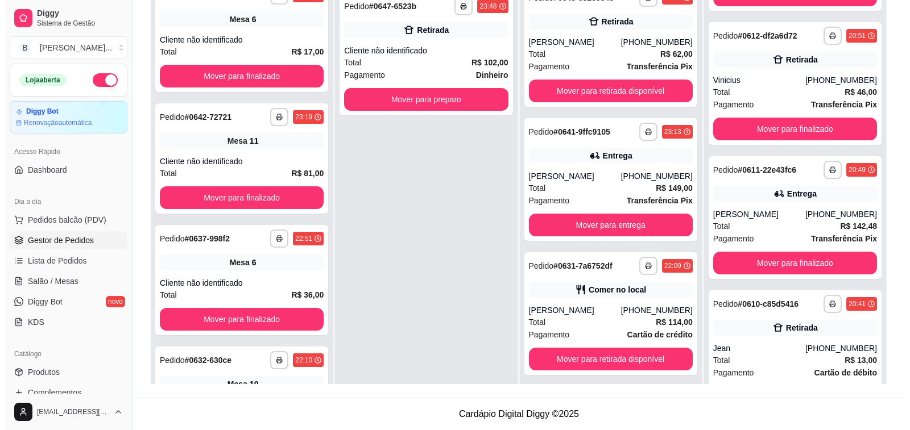
scroll to position [60, 0]
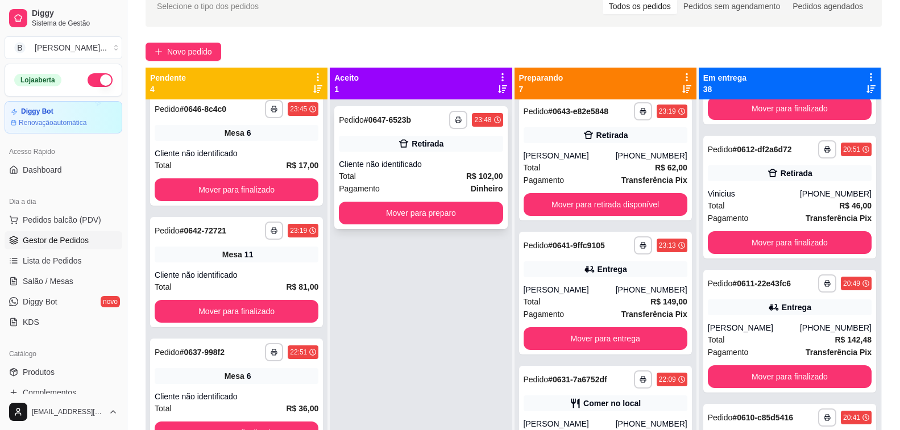
click at [420, 158] on div "**********" at bounding box center [420, 167] width 173 height 123
click at [373, 174] on div "Total R$ 102,00" at bounding box center [421, 176] width 164 height 13
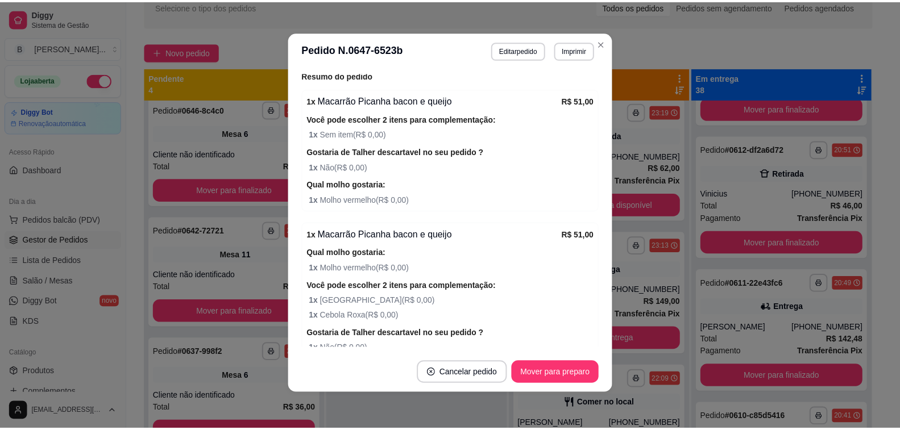
scroll to position [292, 0]
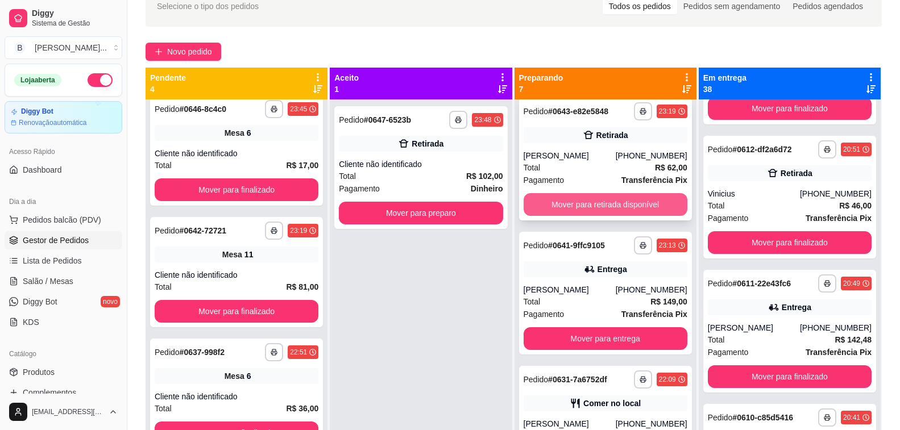
click at [585, 198] on button "Mover para retirada disponível" at bounding box center [606, 204] width 164 height 23
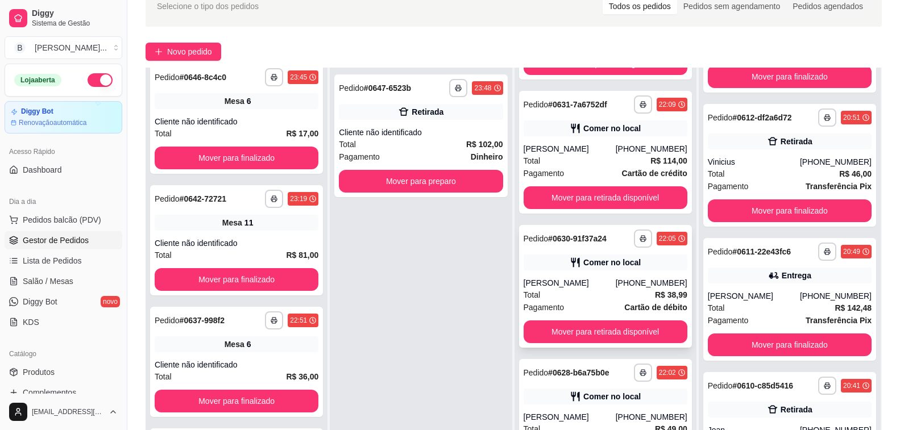
scroll to position [117, 0]
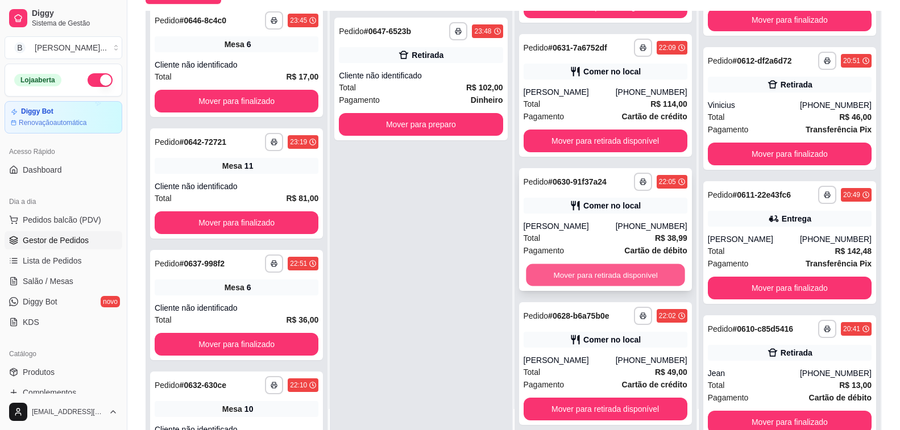
click at [574, 274] on button "Mover para retirada disponível" at bounding box center [605, 275] width 159 height 22
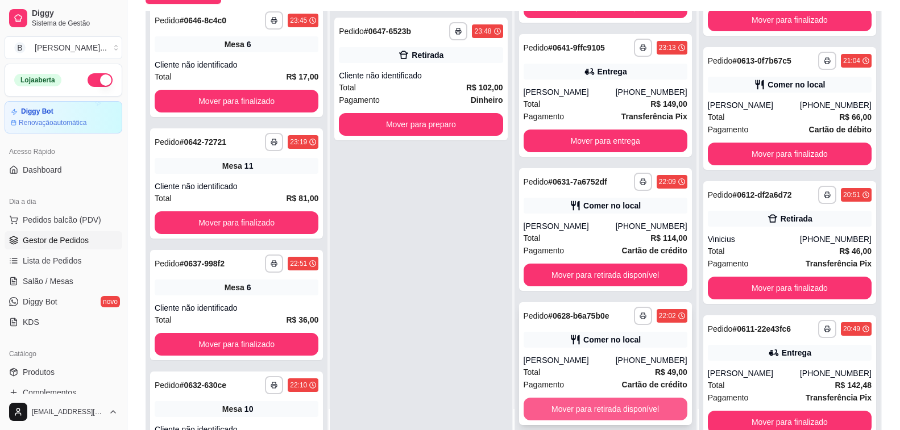
scroll to position [2129, 0]
click at [607, 407] on button "Mover para retirada disponível" at bounding box center [605, 410] width 159 height 22
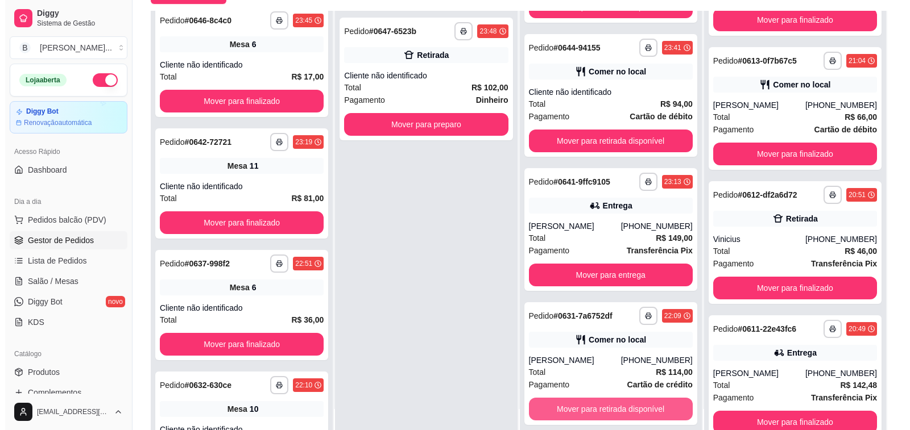
scroll to position [2263, 0]
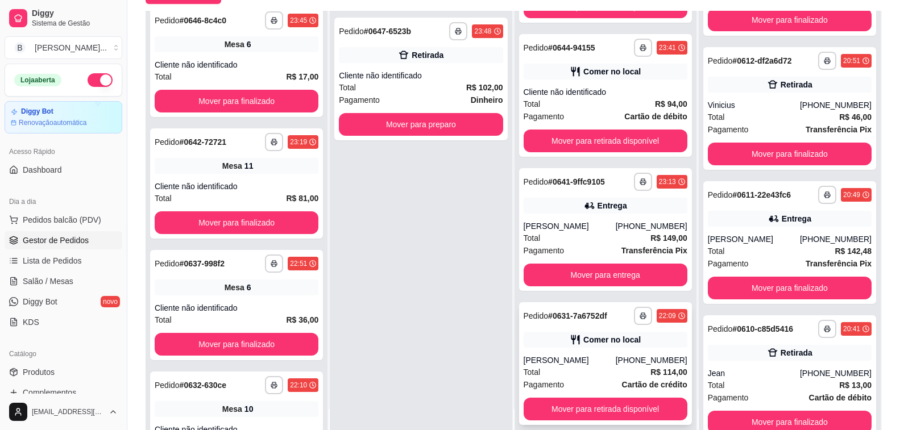
click at [599, 362] on div "[PERSON_NAME]" at bounding box center [570, 360] width 92 height 11
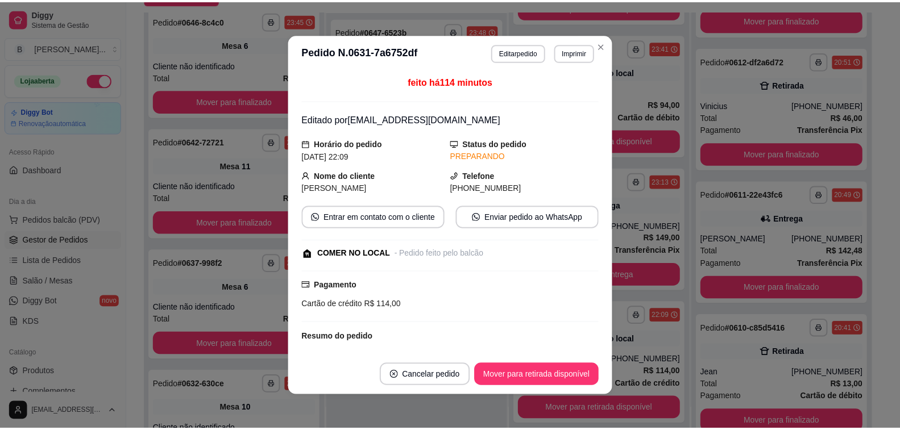
scroll to position [167, 0]
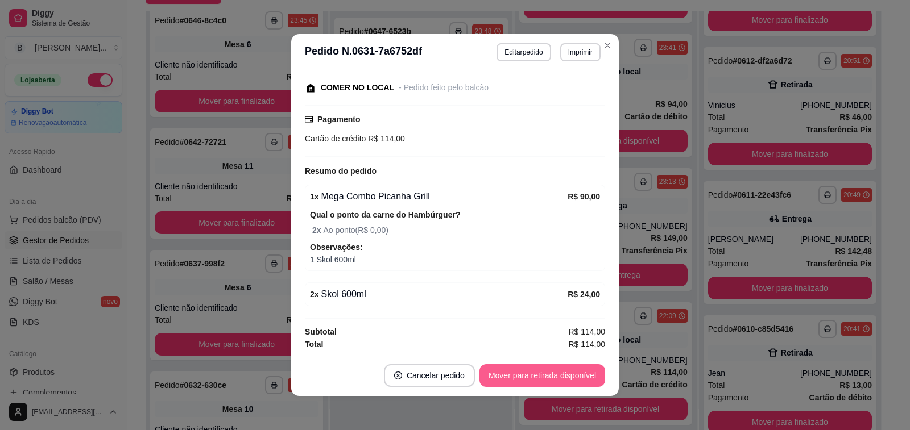
click at [494, 366] on button "Mover para retirada disponível" at bounding box center [542, 376] width 126 height 23
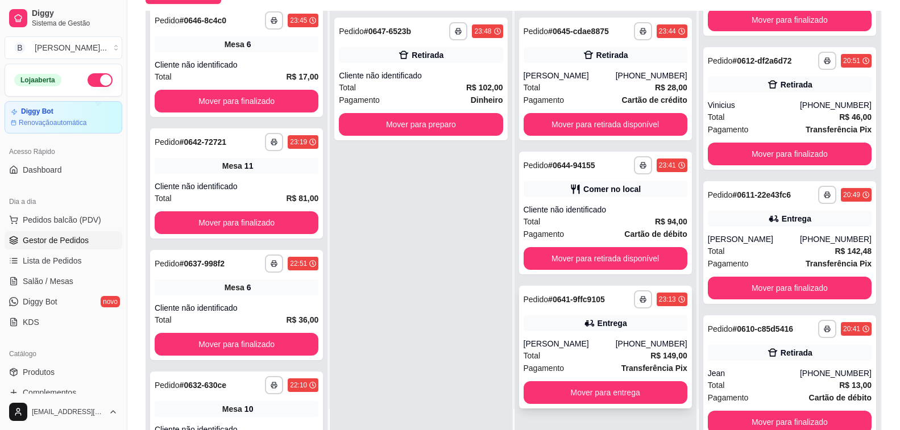
scroll to position [0, 0]
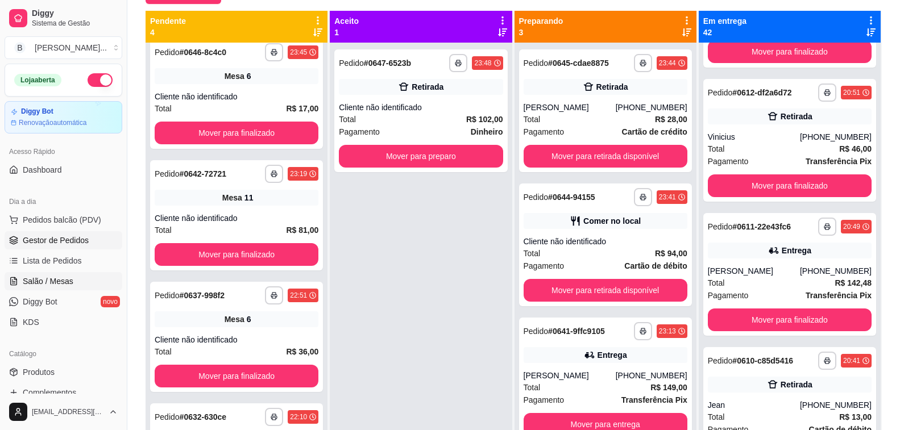
click at [56, 278] on span "Salão / Mesas" at bounding box center [48, 281] width 51 height 11
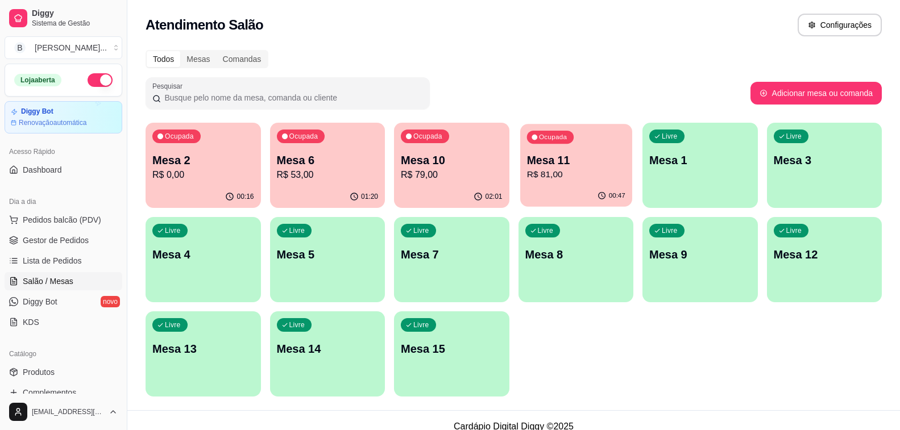
click at [566, 179] on p "R$ 81,00" at bounding box center [576, 174] width 98 height 13
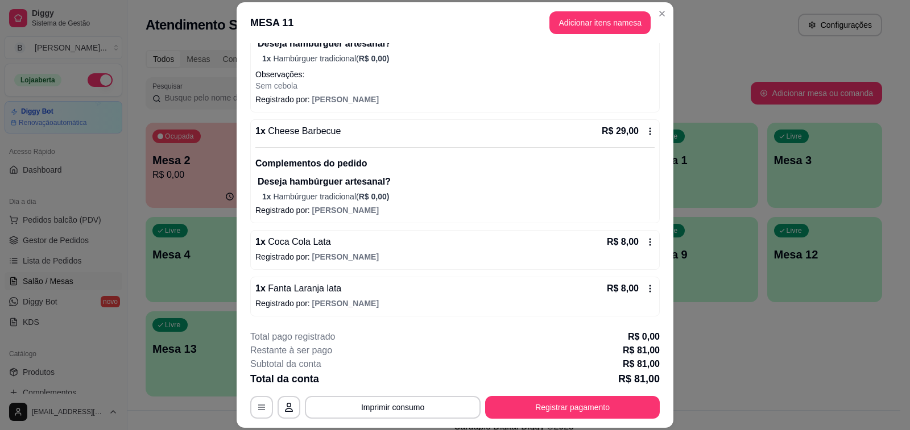
scroll to position [34, 0]
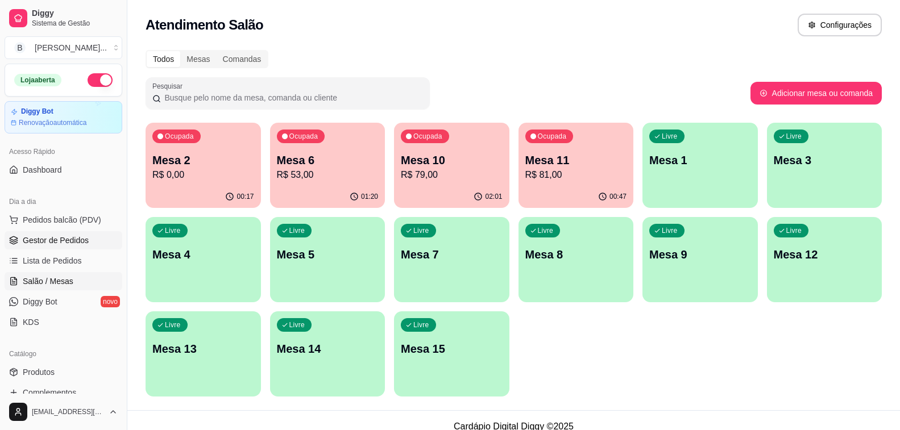
click at [73, 242] on span "Gestor de Pedidos" at bounding box center [56, 240] width 66 height 11
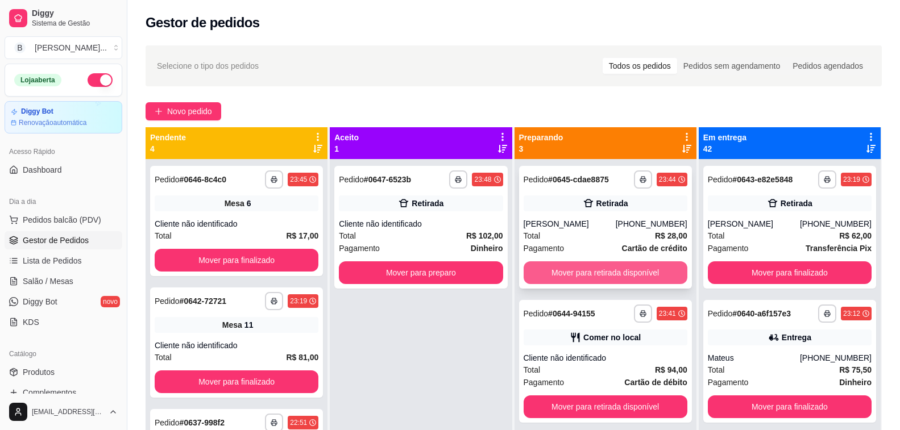
click at [583, 280] on button "Mover para retirada disponível" at bounding box center [606, 273] width 164 height 23
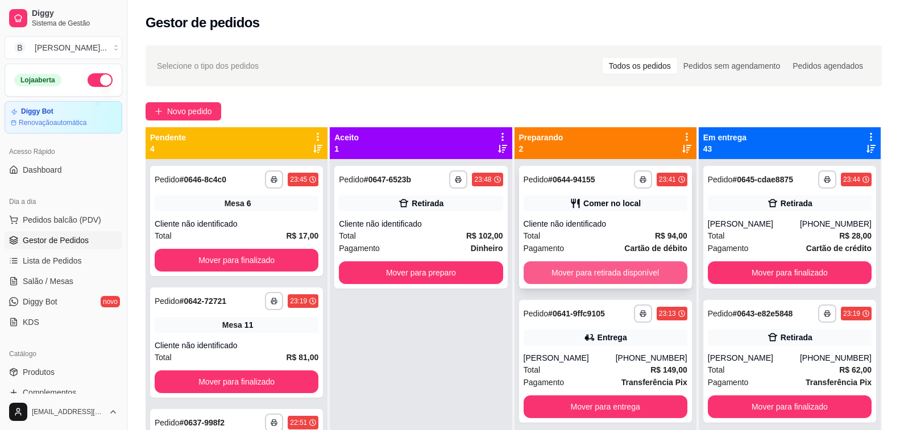
click at [612, 271] on button "Mover para retirada disponível" at bounding box center [606, 273] width 164 height 23
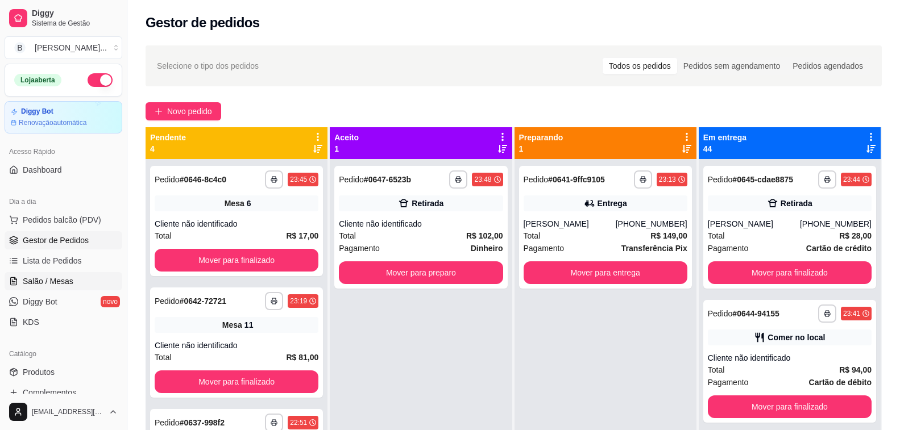
click at [57, 285] on span "Salão / Mesas" at bounding box center [48, 281] width 51 height 11
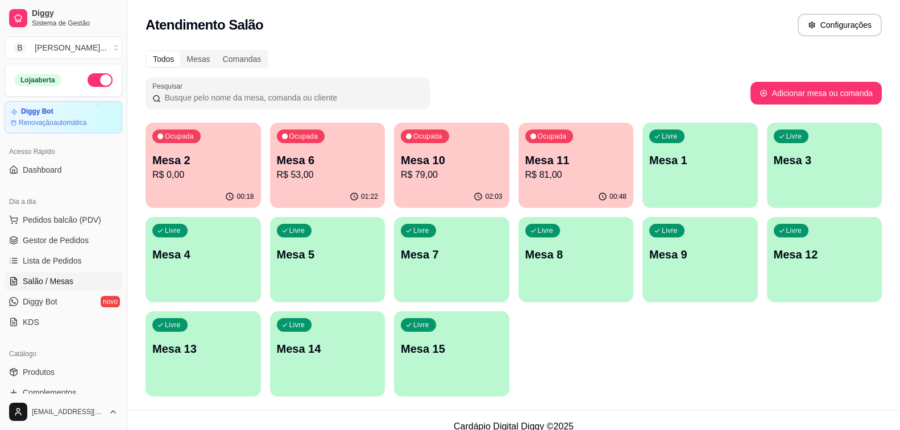
click at [421, 171] on p "R$ 79,00" at bounding box center [452, 175] width 102 height 14
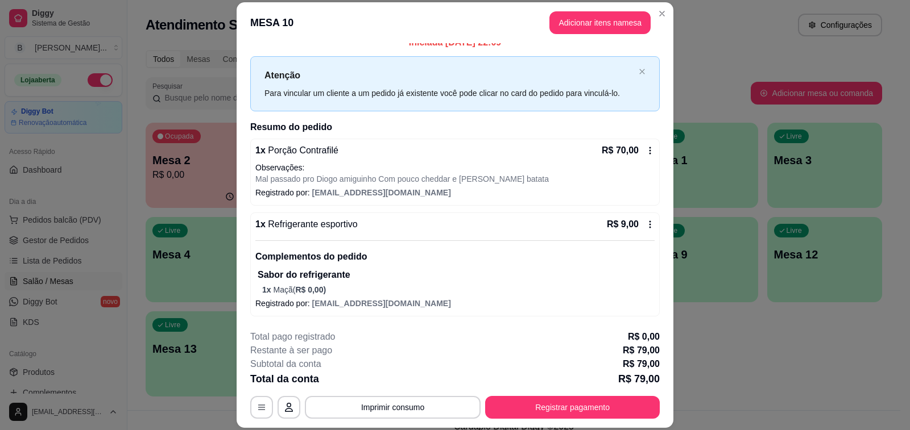
scroll to position [34, 0]
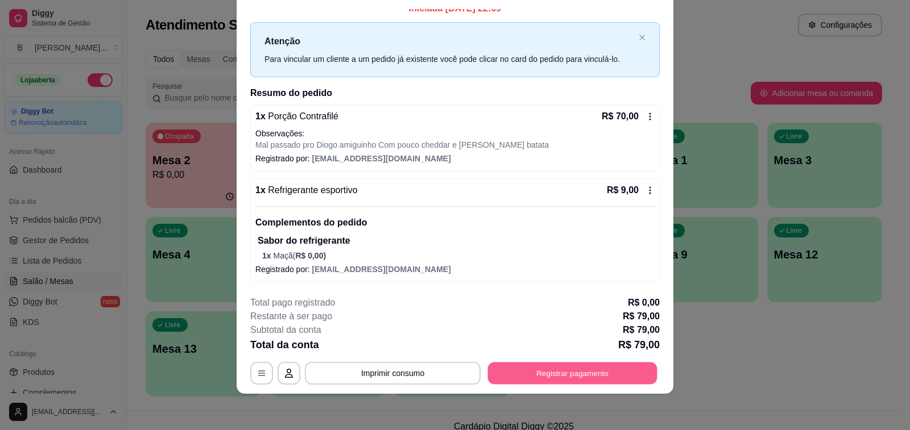
click at [575, 376] on button "Registrar pagamento" at bounding box center [572, 374] width 169 height 22
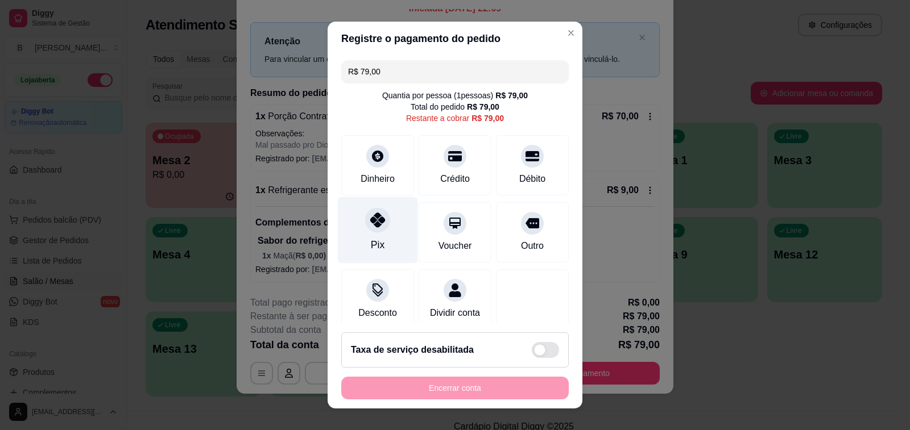
click at [375, 221] on icon at bounding box center [377, 220] width 15 height 15
click at [424, 383] on div "Encerrar conta" at bounding box center [454, 388] width 227 height 23
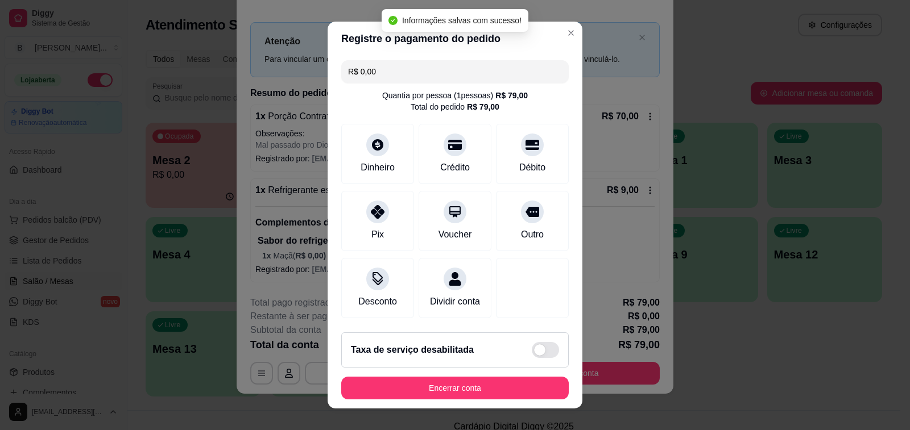
type input "R$ 0,00"
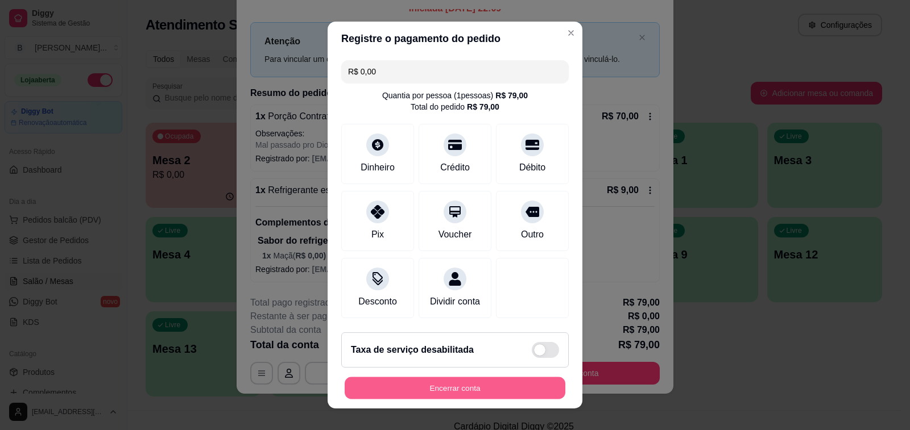
click at [439, 393] on button "Encerrar conta" at bounding box center [455, 389] width 221 height 22
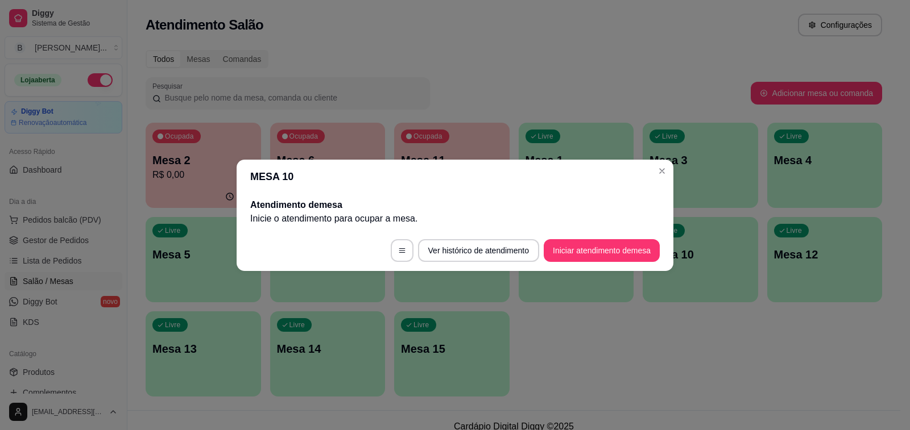
scroll to position [0, 0]
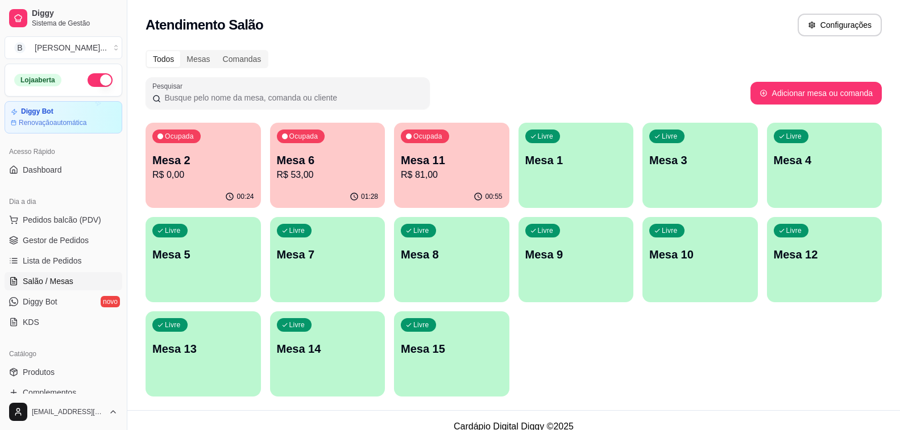
click at [463, 181] on p "R$ 81,00" at bounding box center [452, 175] width 102 height 14
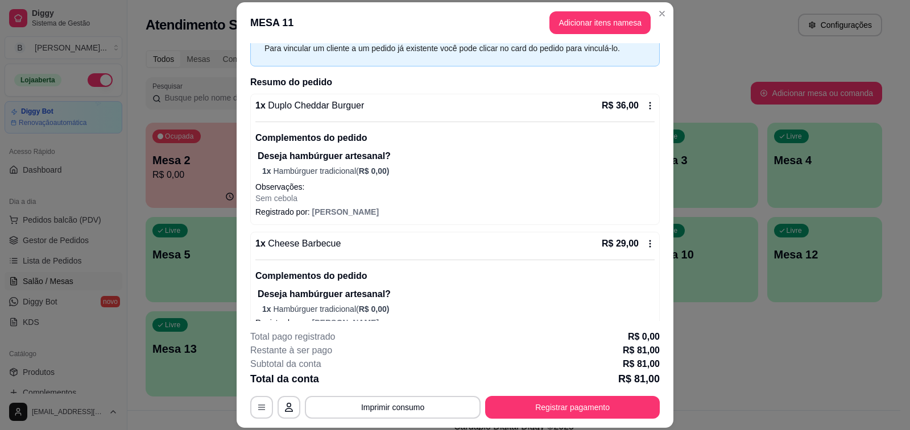
scroll to position [169, 0]
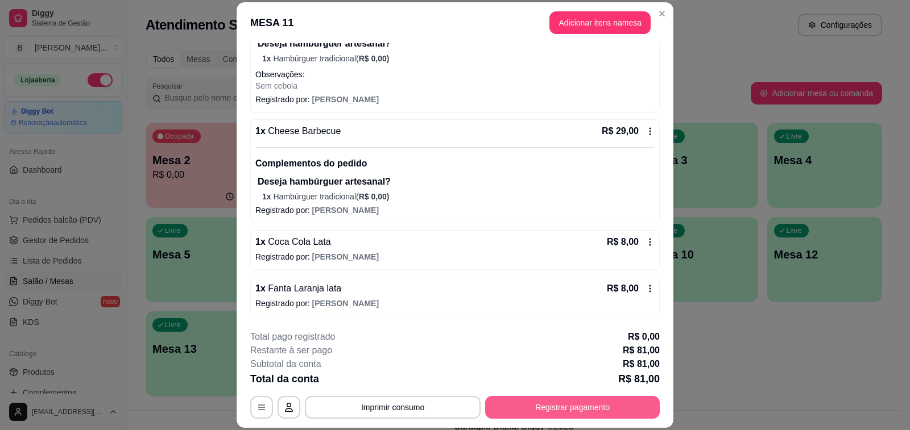
click at [597, 413] on button "Registrar pagamento" at bounding box center [572, 407] width 175 height 23
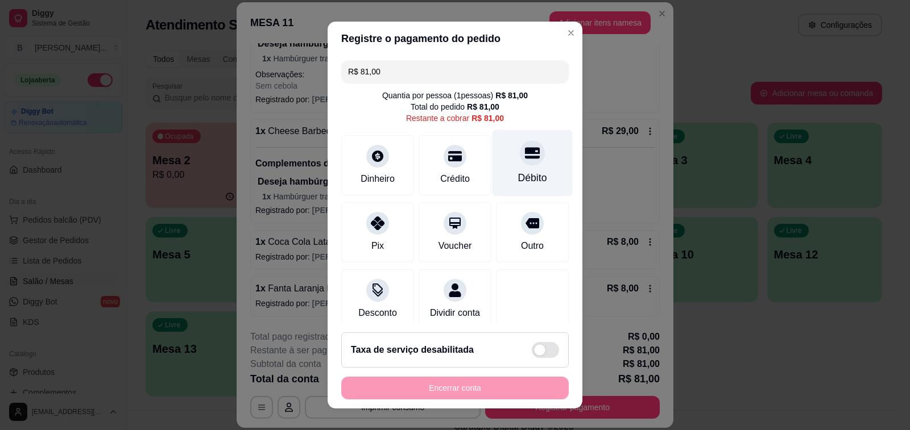
click at [520, 163] on div at bounding box center [532, 152] width 25 height 25
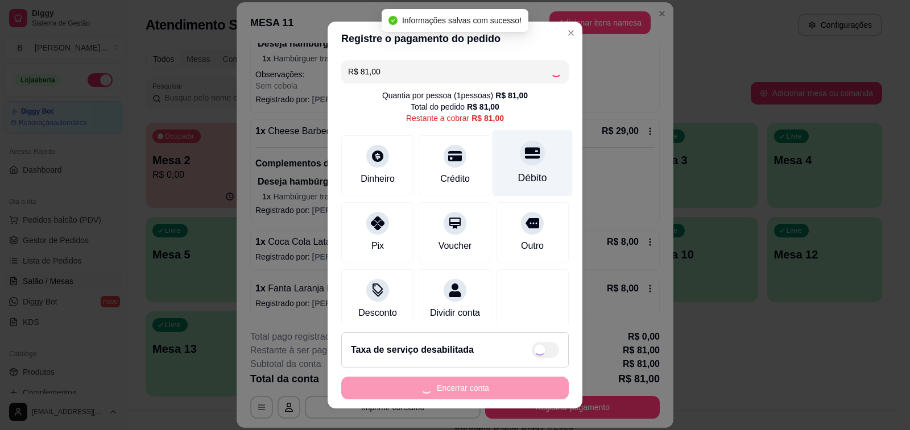
type input "R$ 0,00"
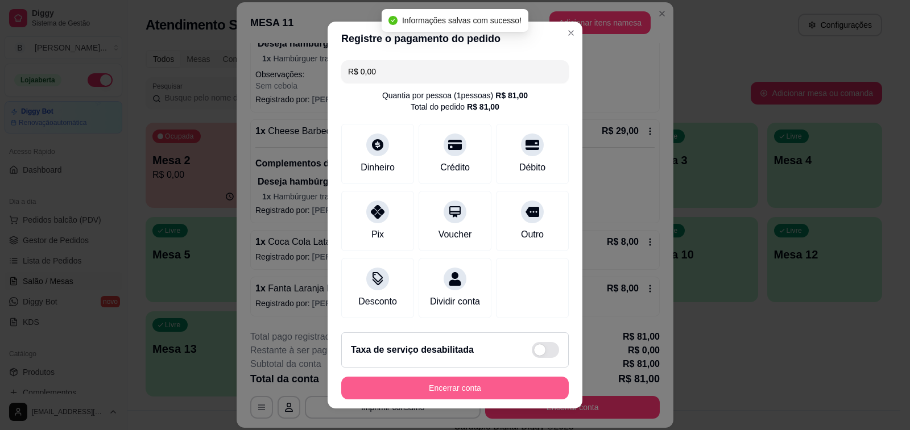
click at [512, 388] on button "Encerrar conta" at bounding box center [454, 388] width 227 height 23
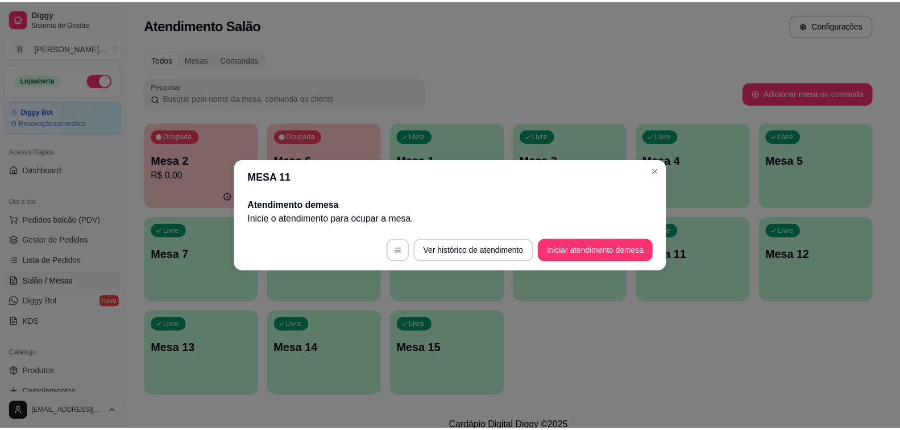
scroll to position [0, 0]
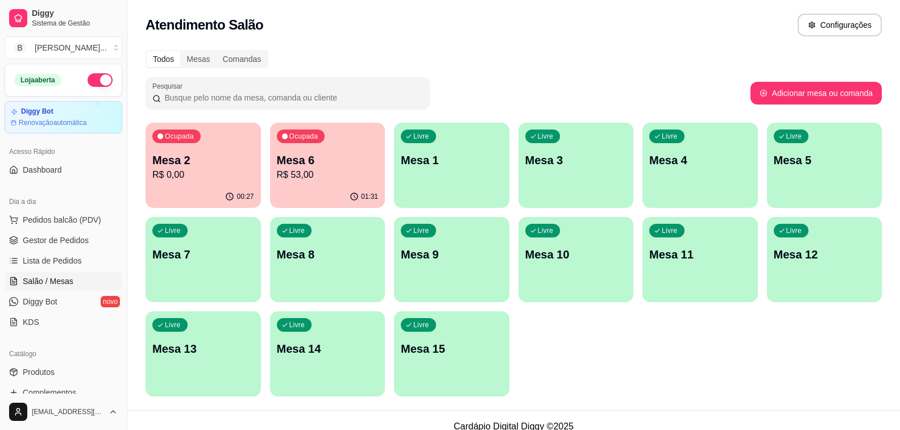
click at [347, 145] on div "Ocupada Mesa 6 R$ 53,00" at bounding box center [327, 154] width 115 height 63
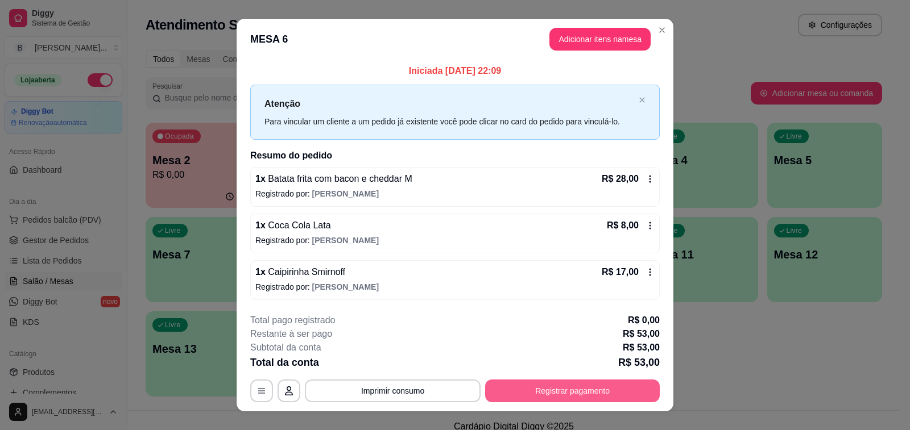
click at [536, 380] on button "Registrar pagamento" at bounding box center [572, 391] width 175 height 23
click at [543, 393] on button "Registrar pagamento" at bounding box center [572, 391] width 175 height 23
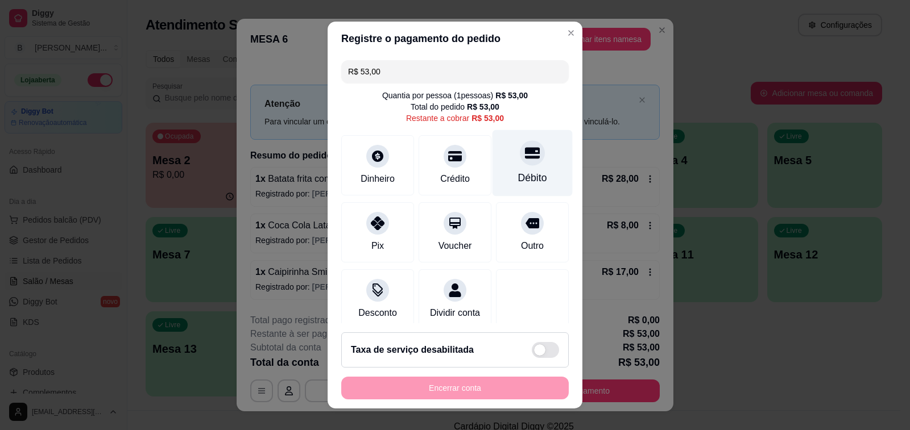
click at [520, 164] on div at bounding box center [532, 152] width 25 height 25
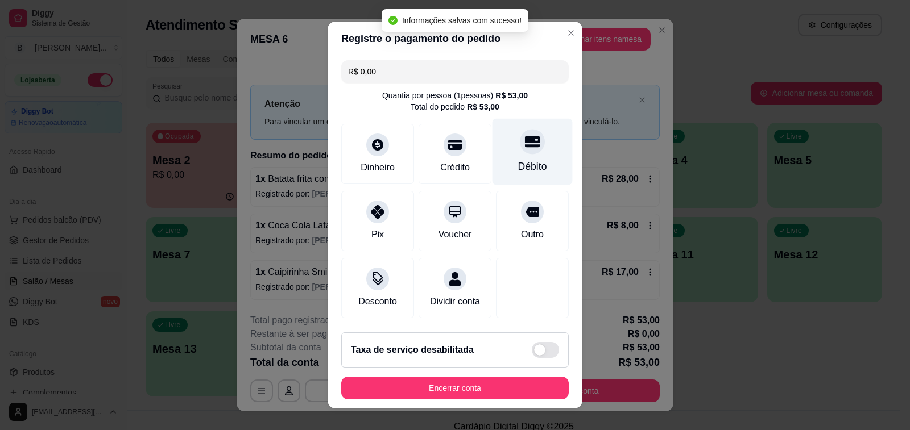
type input "R$ 0,00"
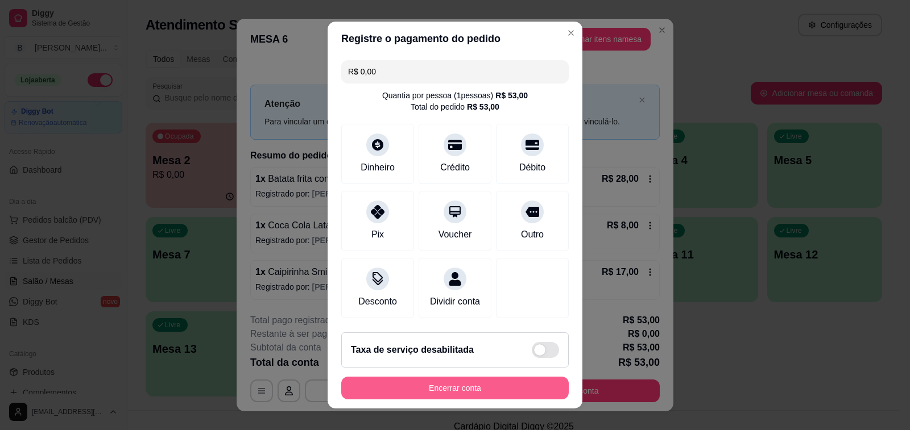
click at [497, 393] on button "Encerrar conta" at bounding box center [454, 388] width 227 height 23
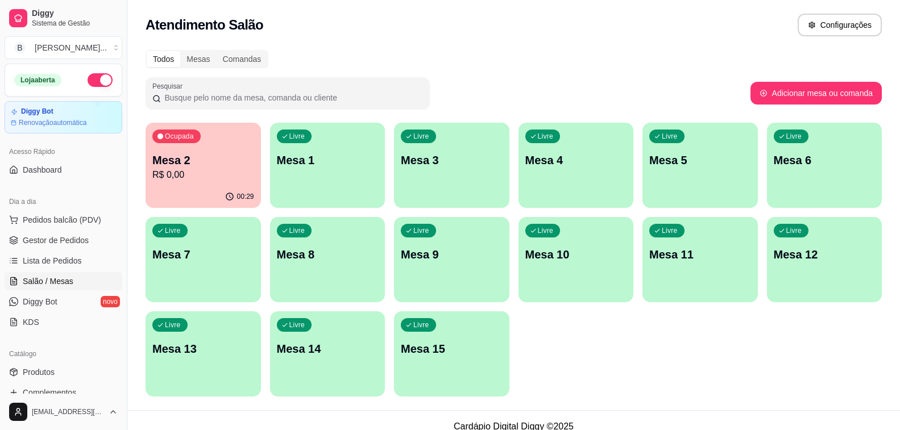
click at [159, 179] on p "R$ 0,00" at bounding box center [203, 175] width 102 height 14
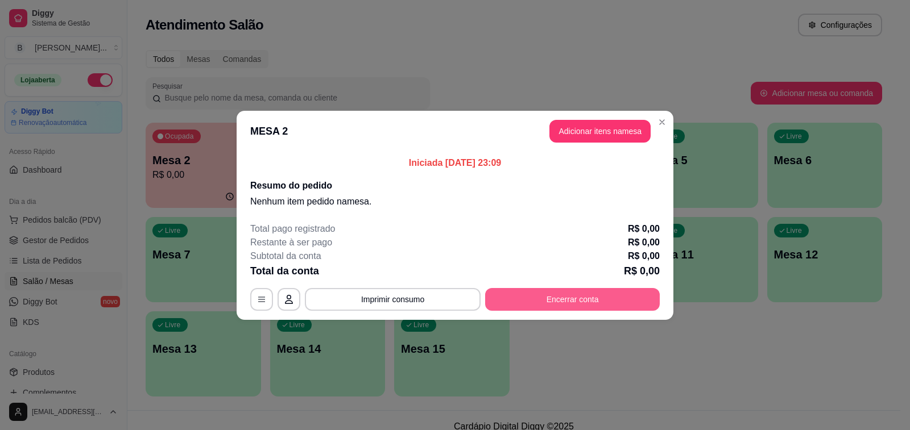
click at [502, 289] on button "Encerrar conta" at bounding box center [572, 299] width 175 height 23
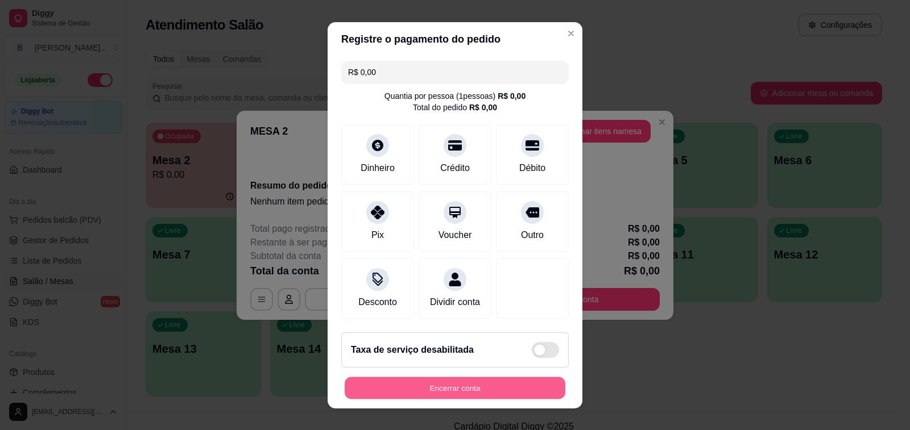
click at [458, 388] on button "Encerrar conta" at bounding box center [455, 388] width 221 height 22
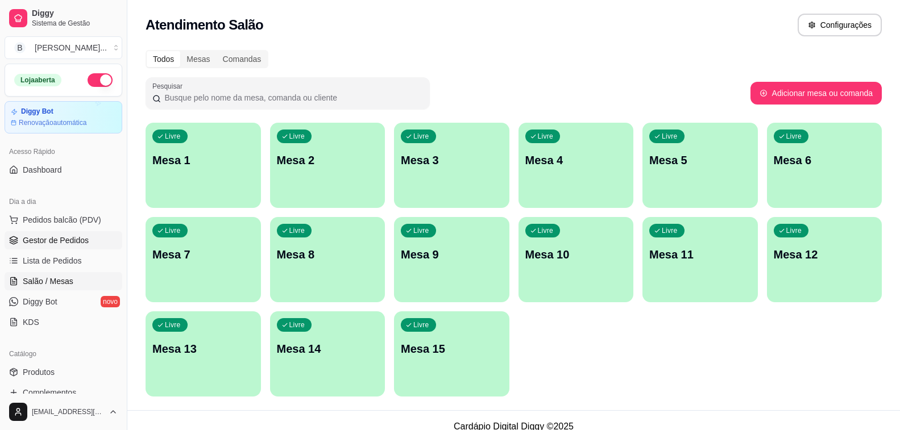
click at [81, 238] on span "Gestor de Pedidos" at bounding box center [56, 240] width 66 height 11
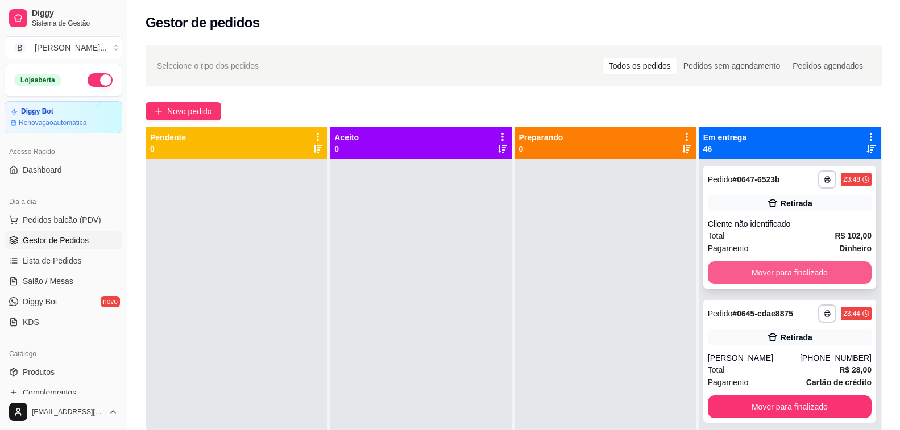
click at [772, 279] on button "Mover para finalizado" at bounding box center [790, 273] width 164 height 23
click at [772, 279] on button "Mover para finalizado" at bounding box center [789, 273] width 159 height 22
click at [772, 279] on button "Mover para finalizado" at bounding box center [790, 273] width 164 height 23
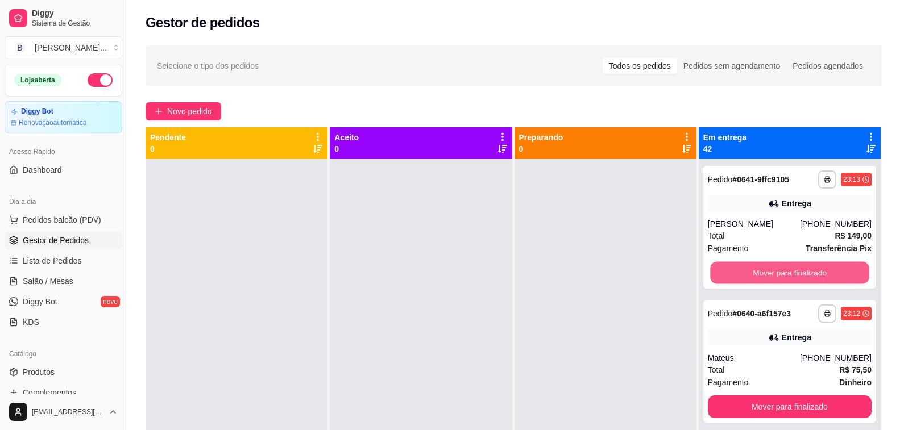
click at [772, 279] on button "Mover para finalizado" at bounding box center [789, 273] width 159 height 22
click at [784, 279] on button "Mover para finalizado" at bounding box center [790, 273] width 164 height 23
click at [784, 278] on button "Mover para finalizado" at bounding box center [789, 273] width 159 height 22
click at [784, 278] on button "Mover para finalizado" at bounding box center [790, 273] width 164 height 23
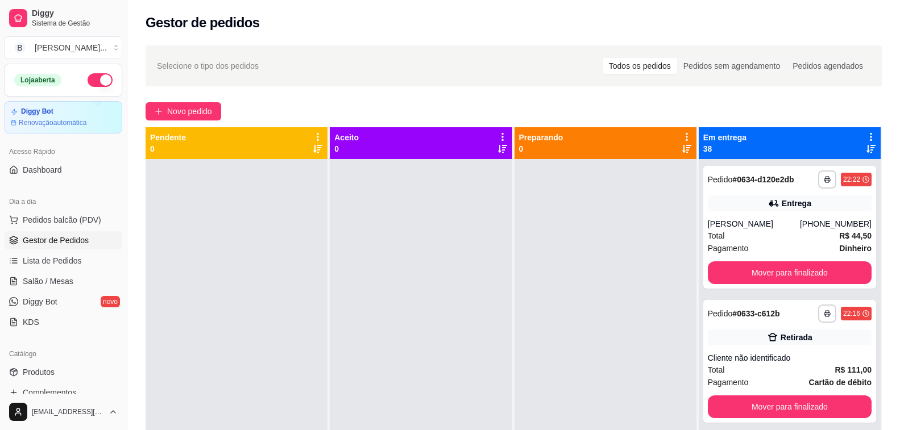
click at [579, 345] on div at bounding box center [606, 374] width 182 height 430
click at [723, 278] on button "Mover para finalizado" at bounding box center [790, 273] width 164 height 23
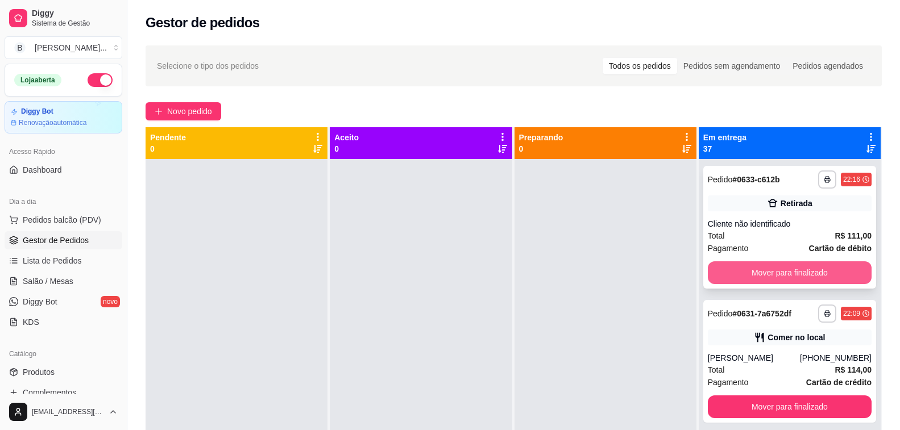
click at [723, 277] on button "Mover para finalizado" at bounding box center [790, 273] width 164 height 23
click at [723, 277] on button "Mover para finalizado" at bounding box center [789, 273] width 159 height 22
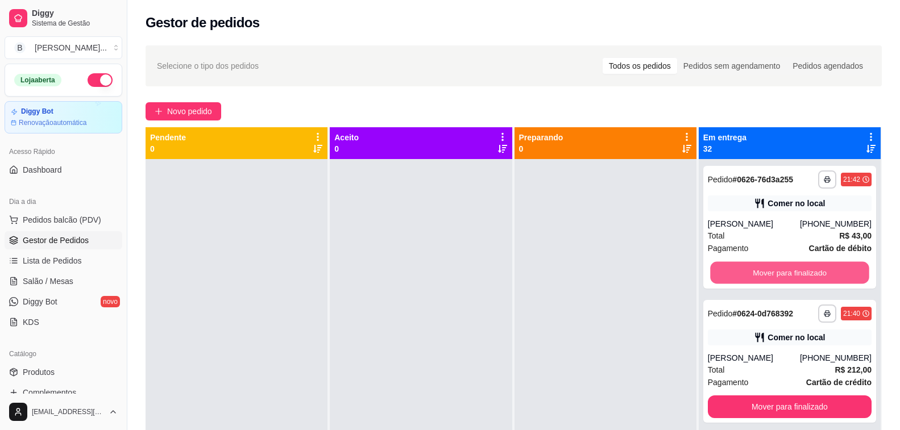
click at [723, 277] on button "Mover para finalizado" at bounding box center [789, 273] width 159 height 22
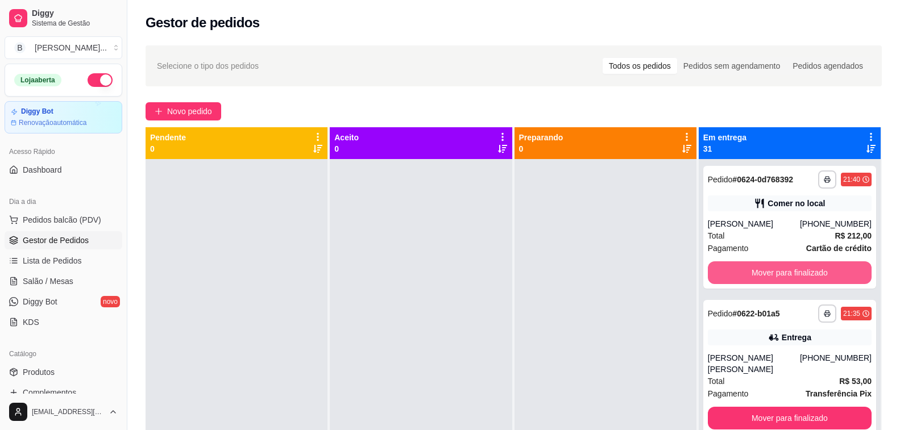
click at [723, 277] on button "Mover para finalizado" at bounding box center [790, 273] width 164 height 23
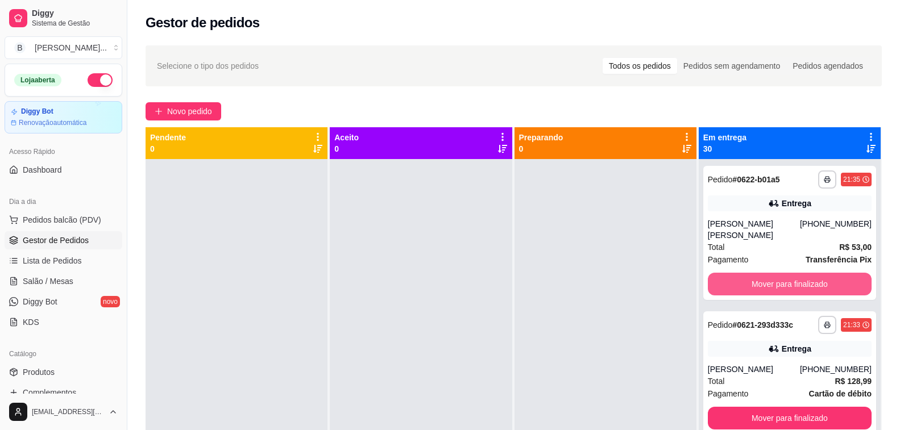
click at [723, 277] on button "Mover para finalizado" at bounding box center [790, 284] width 164 height 23
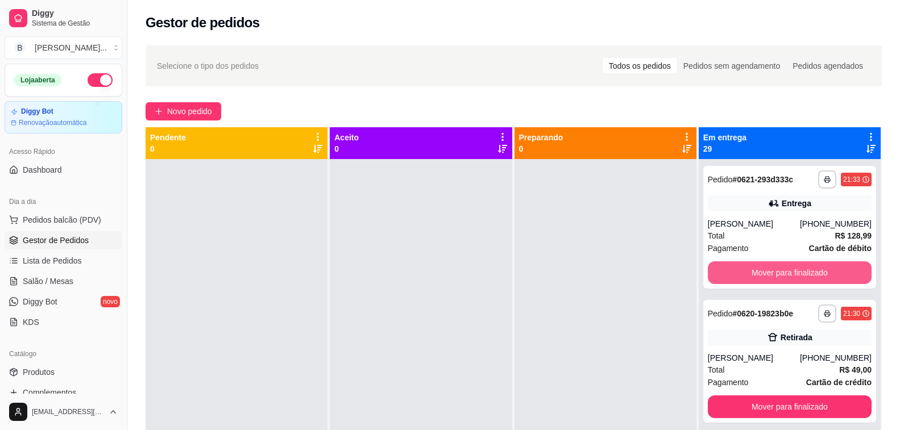
click at [723, 277] on button "Mover para finalizado" at bounding box center [790, 273] width 164 height 23
click at [723, 277] on button "Mover para finalizado" at bounding box center [789, 273] width 159 height 22
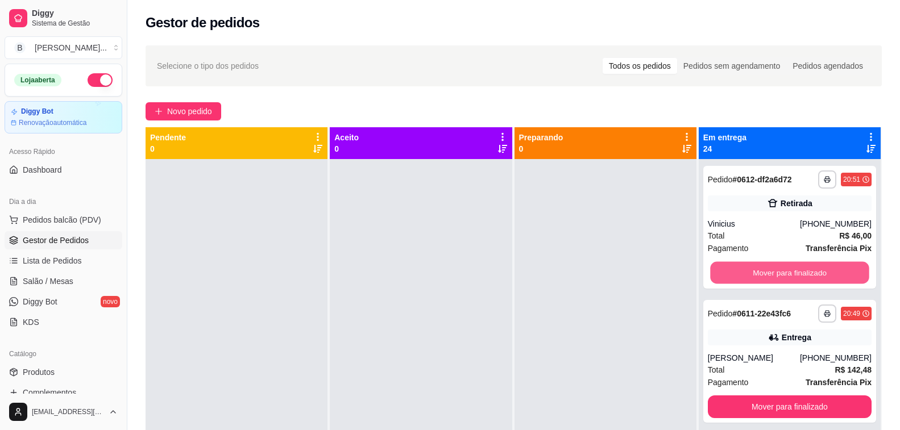
click at [723, 277] on button "Mover para finalizado" at bounding box center [789, 273] width 159 height 22
click at [723, 277] on button "Mover para finalizado" at bounding box center [790, 273] width 164 height 23
click at [723, 277] on button "Mover para finalizado" at bounding box center [789, 273] width 159 height 22
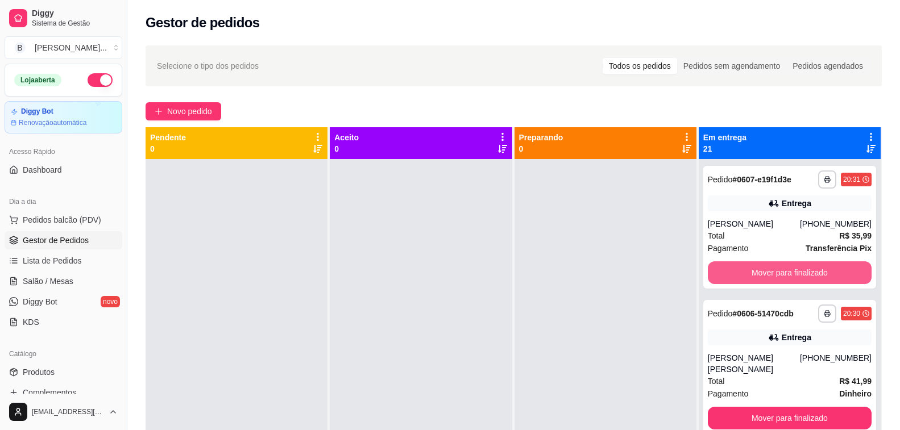
click at [723, 277] on button "Mover para finalizado" at bounding box center [790, 273] width 164 height 23
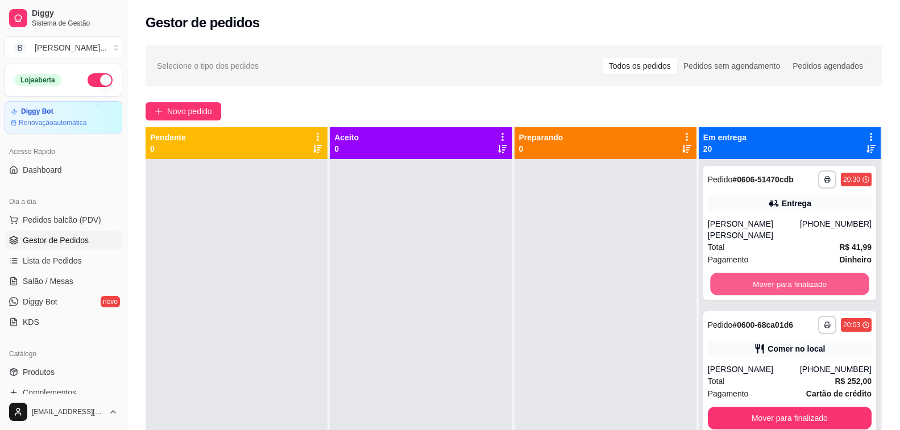
click at [723, 277] on button "Mover para finalizado" at bounding box center [789, 285] width 159 height 22
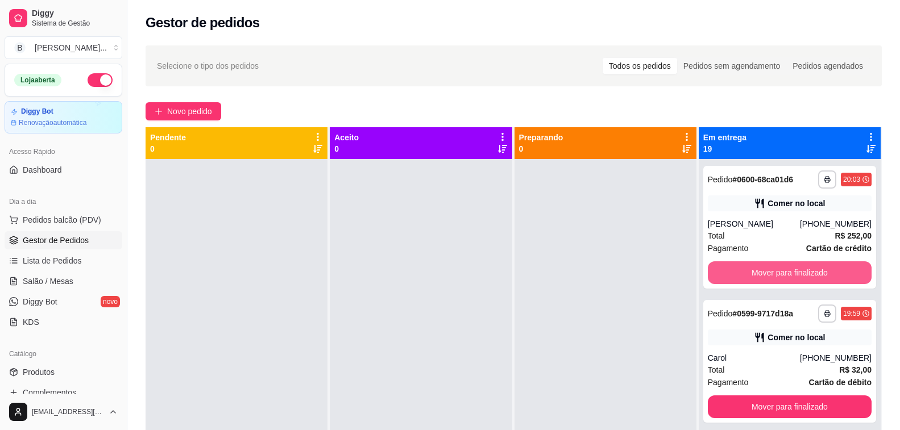
click at [723, 277] on button "Mover para finalizado" at bounding box center [790, 273] width 164 height 23
click at [723, 277] on button "Mover para finalizado" at bounding box center [789, 273] width 159 height 22
click at [723, 277] on div "Mover para finalizado" at bounding box center [790, 273] width 164 height 23
click at [738, 275] on button "Mover para finalizado" at bounding box center [789, 273] width 159 height 22
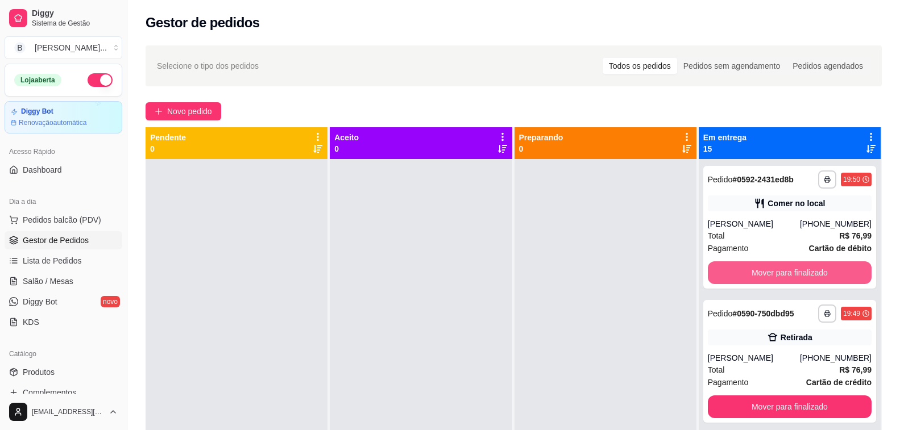
click at [738, 275] on button "Mover para finalizado" at bounding box center [790, 273] width 164 height 23
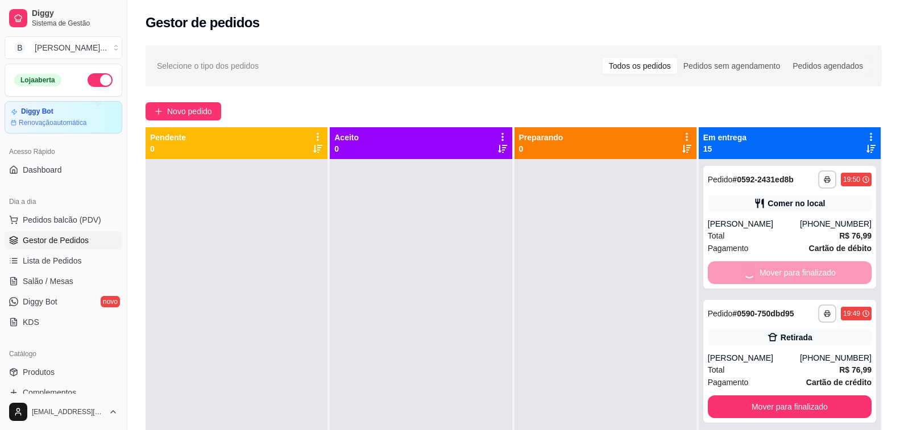
click at [738, 396] on button "Mover para finalizado" at bounding box center [790, 407] width 164 height 23
click at [738, 275] on button "Mover para finalizado" at bounding box center [789, 273] width 159 height 22
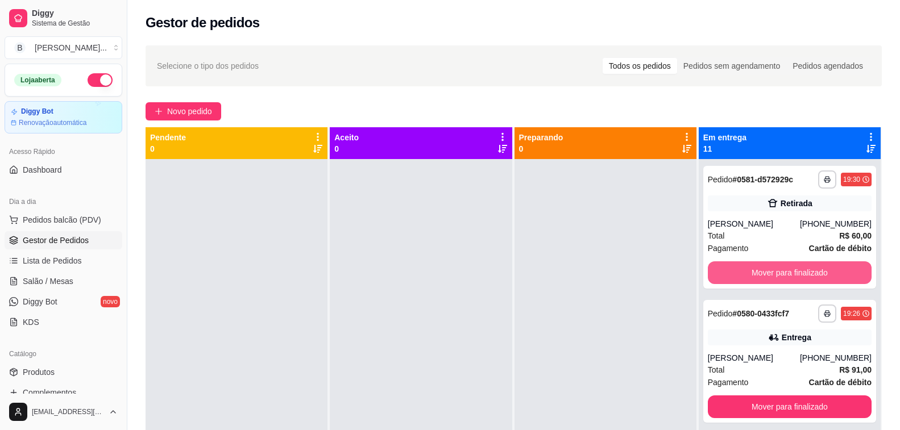
click at [738, 275] on button "Mover para finalizado" at bounding box center [790, 273] width 164 height 23
click at [738, 275] on button "Mover para finalizado" at bounding box center [789, 273] width 159 height 22
click at [738, 275] on button "Mover para finalizado" at bounding box center [790, 273] width 164 height 23
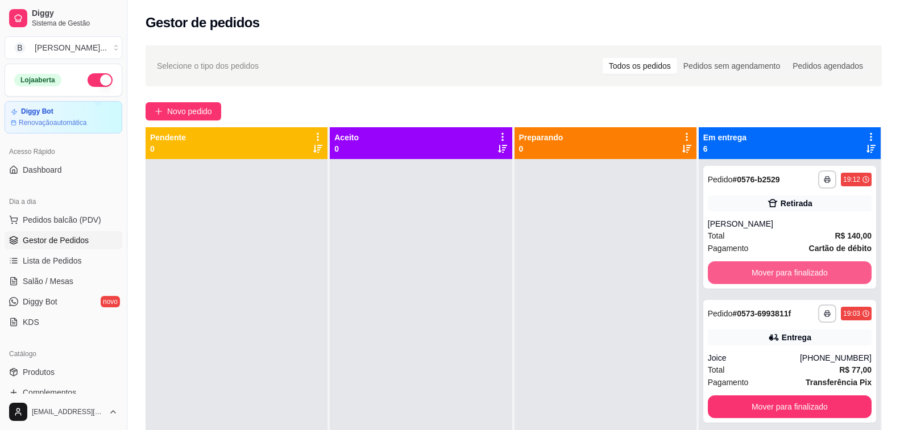
click at [738, 275] on button "Mover para finalizado" at bounding box center [790, 273] width 164 height 23
click at [738, 275] on button "Mover para finalizado" at bounding box center [789, 273] width 159 height 22
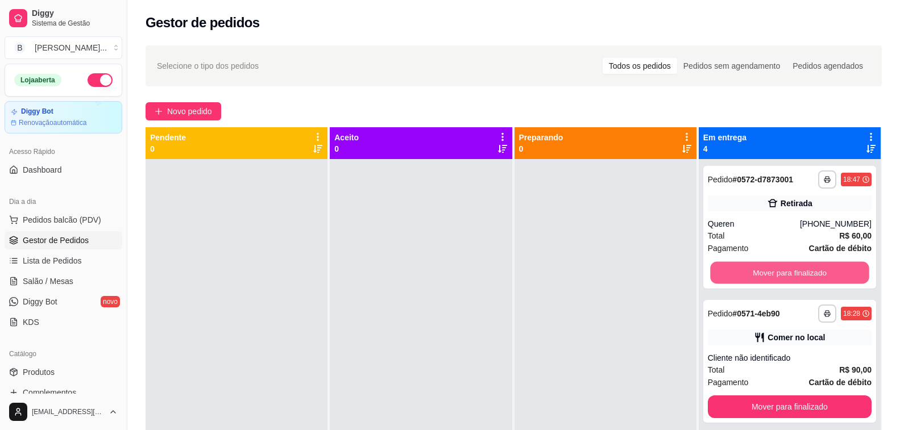
click at [738, 275] on button "Mover para finalizado" at bounding box center [789, 273] width 159 height 22
click at [738, 275] on div "Mover para finalizado" at bounding box center [790, 273] width 164 height 23
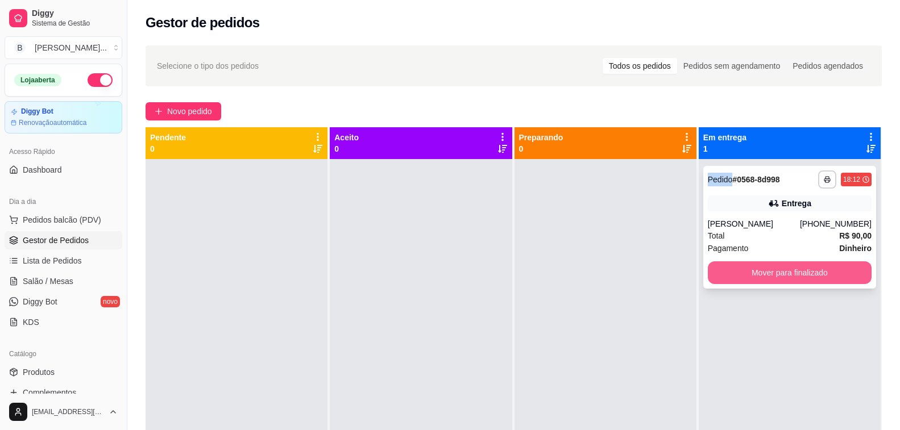
click at [724, 278] on button "Mover para finalizado" at bounding box center [790, 273] width 164 height 23
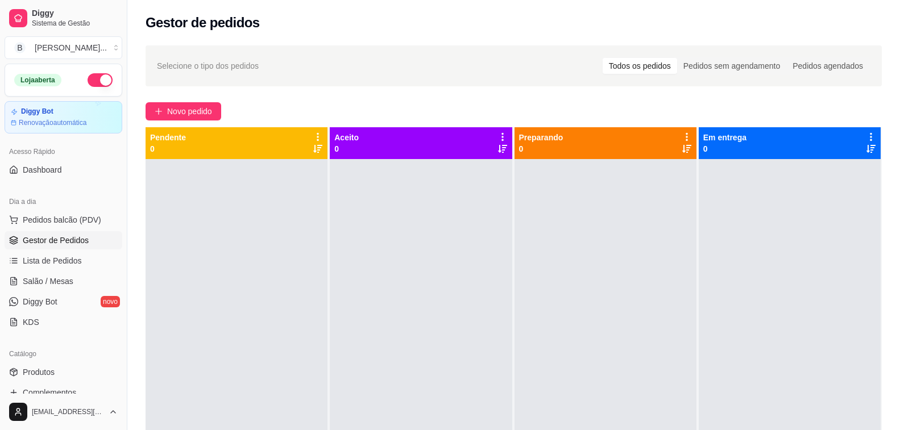
click at [412, 112] on div "Novo pedido" at bounding box center [514, 111] width 736 height 18
